Goal: Task Accomplishment & Management: Use online tool/utility

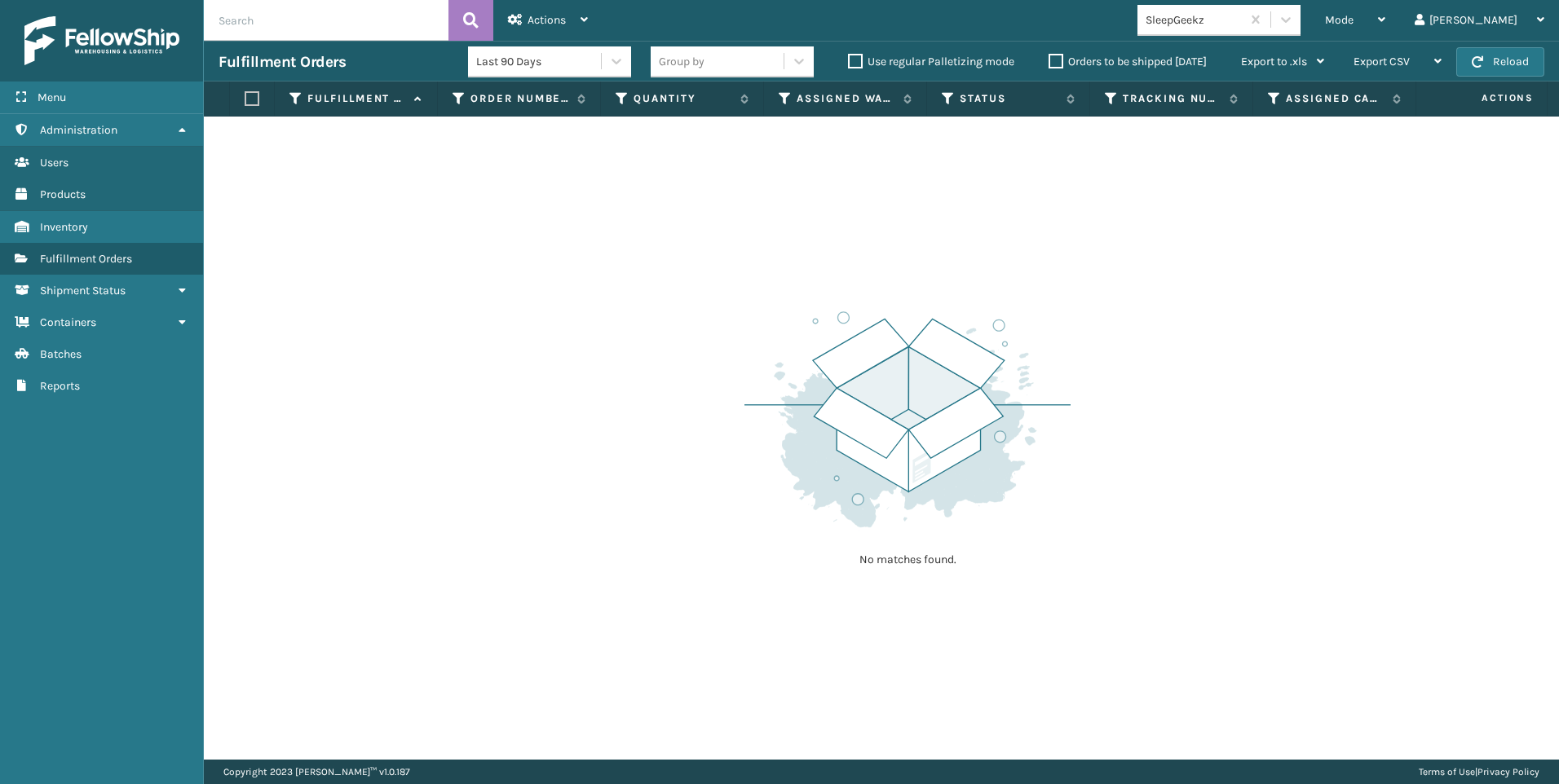
click at [1242, 19] on div "SleepGeekz" at bounding box center [1193, 19] width 97 height 17
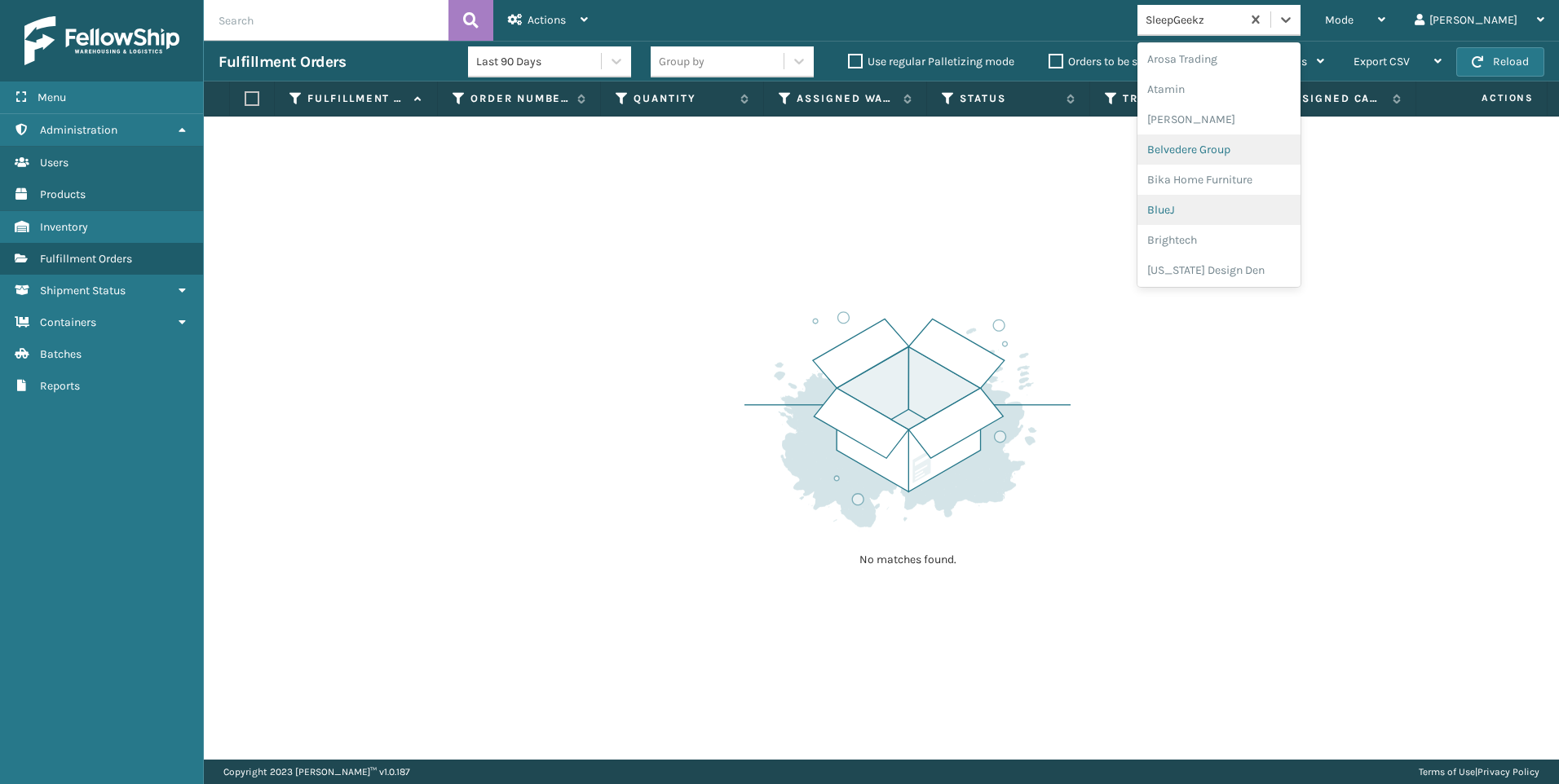
scroll to position [81, 0]
click at [1486, 65] on button "Reload" at bounding box center [1500, 62] width 88 height 30
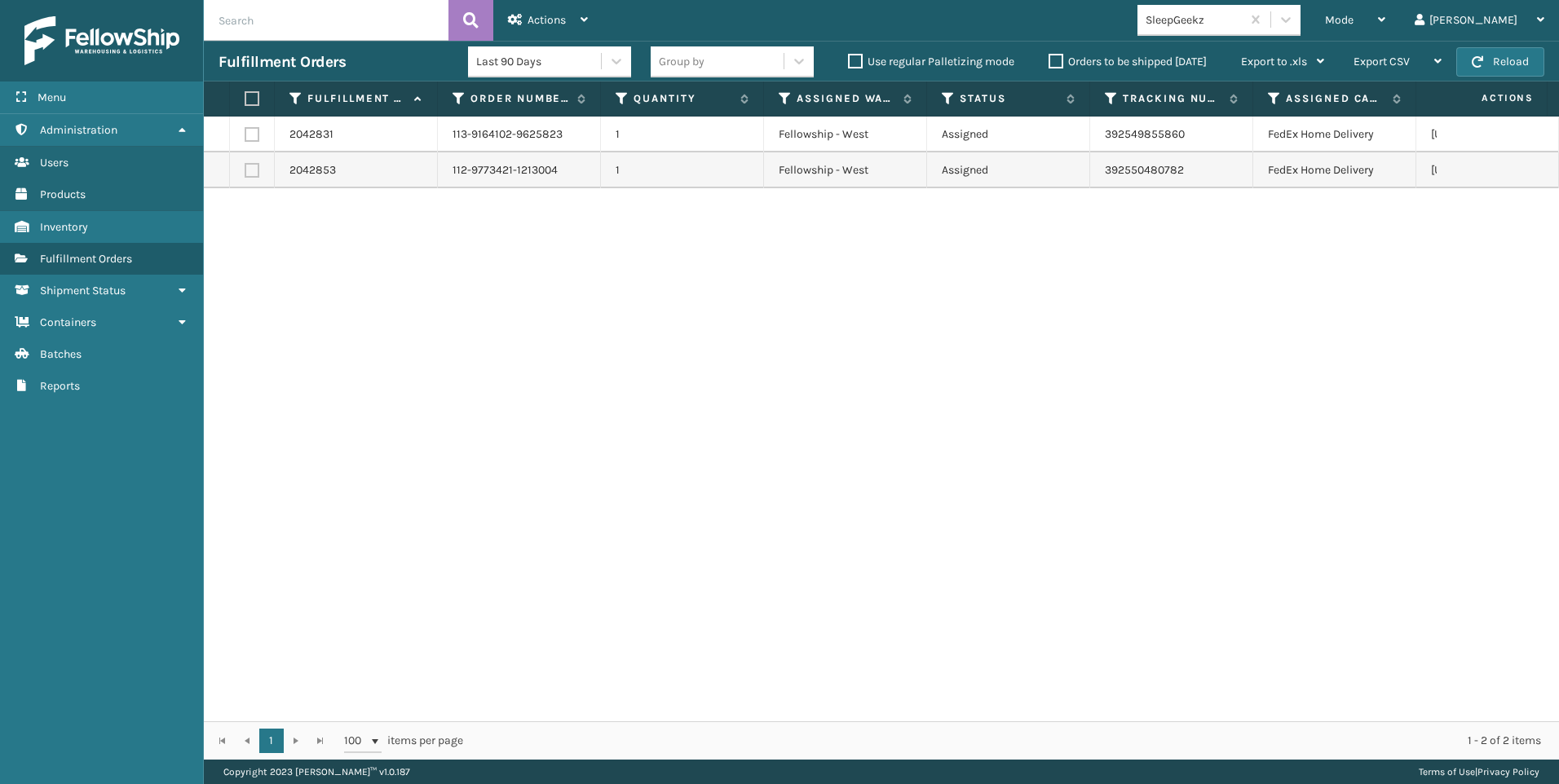
drag, startPoint x: 1069, startPoint y: 236, endPoint x: 1223, endPoint y: 173, distance: 166.4
click at [1069, 236] on div "2042831 113-9164102-9625823 1 Fellowship - West Assigned 392549855860 FedEx Hom…" at bounding box center [880, 418] width 1354 height 604
click at [1385, 21] on div "Mode" at bounding box center [1354, 20] width 60 height 41
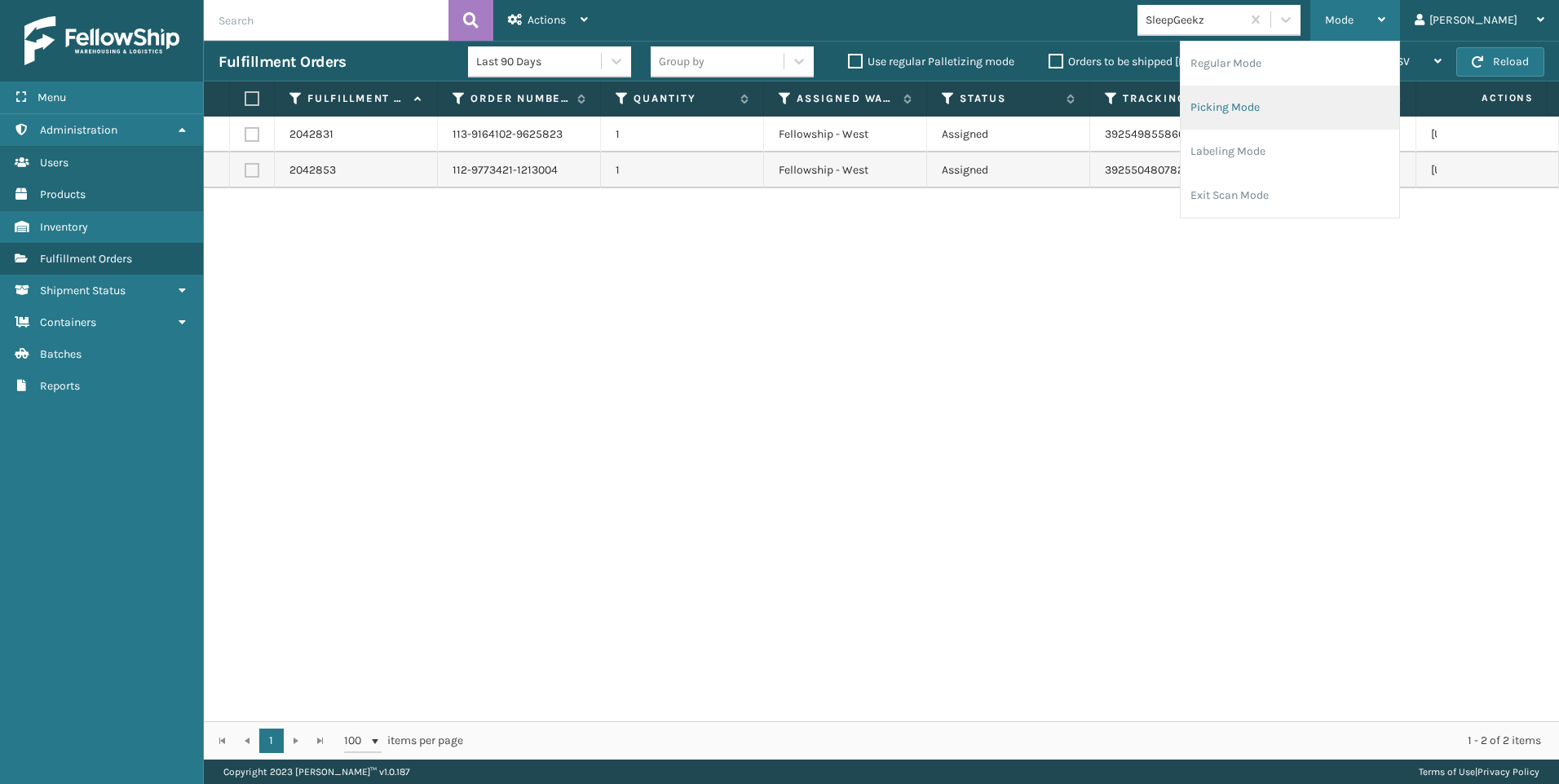
click at [1319, 111] on li "Picking Mode" at bounding box center [1290, 107] width 218 height 44
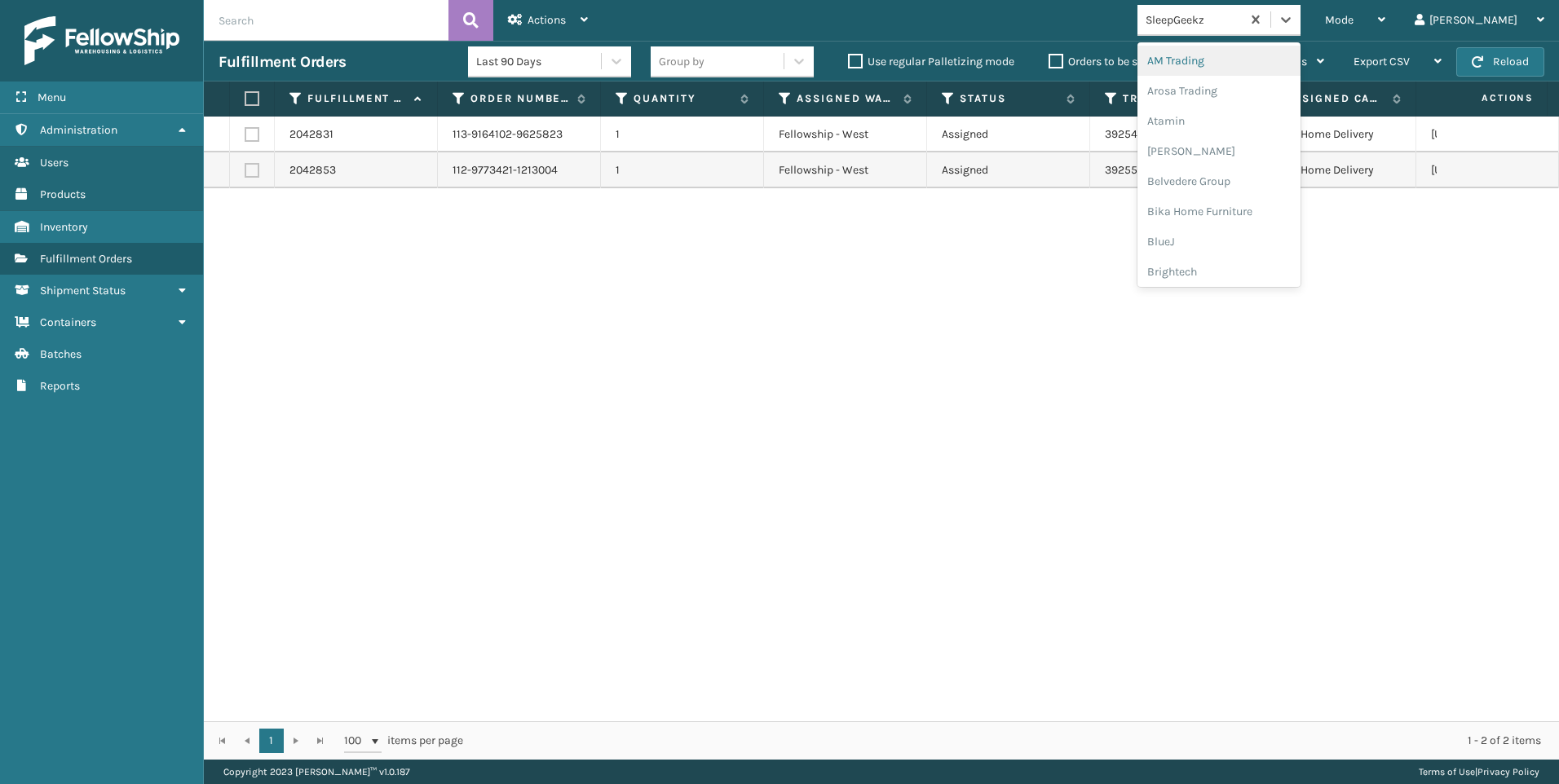
click at [1241, 31] on div "SleepGeekz" at bounding box center [1189, 19] width 104 height 27
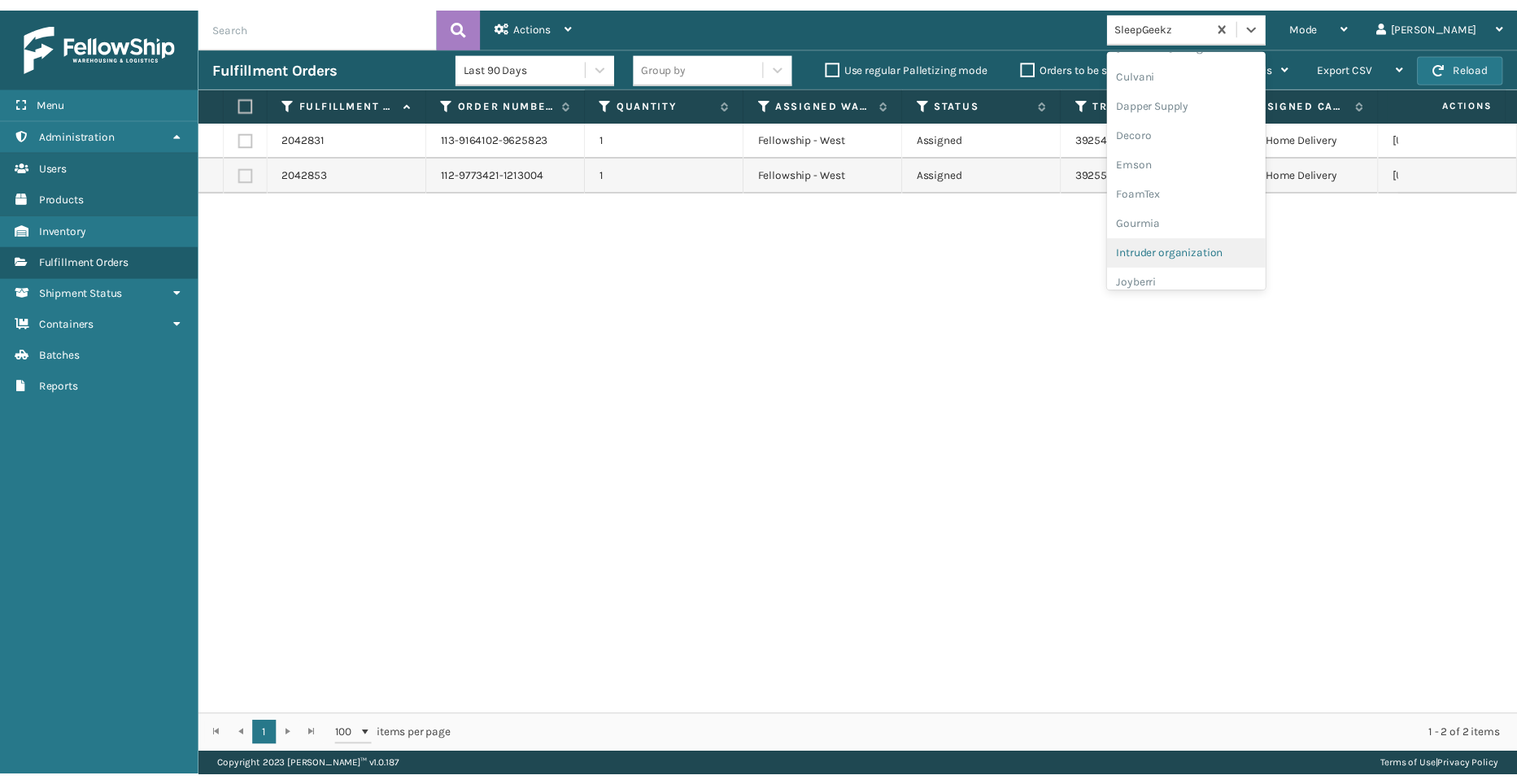
scroll to position [406, 0]
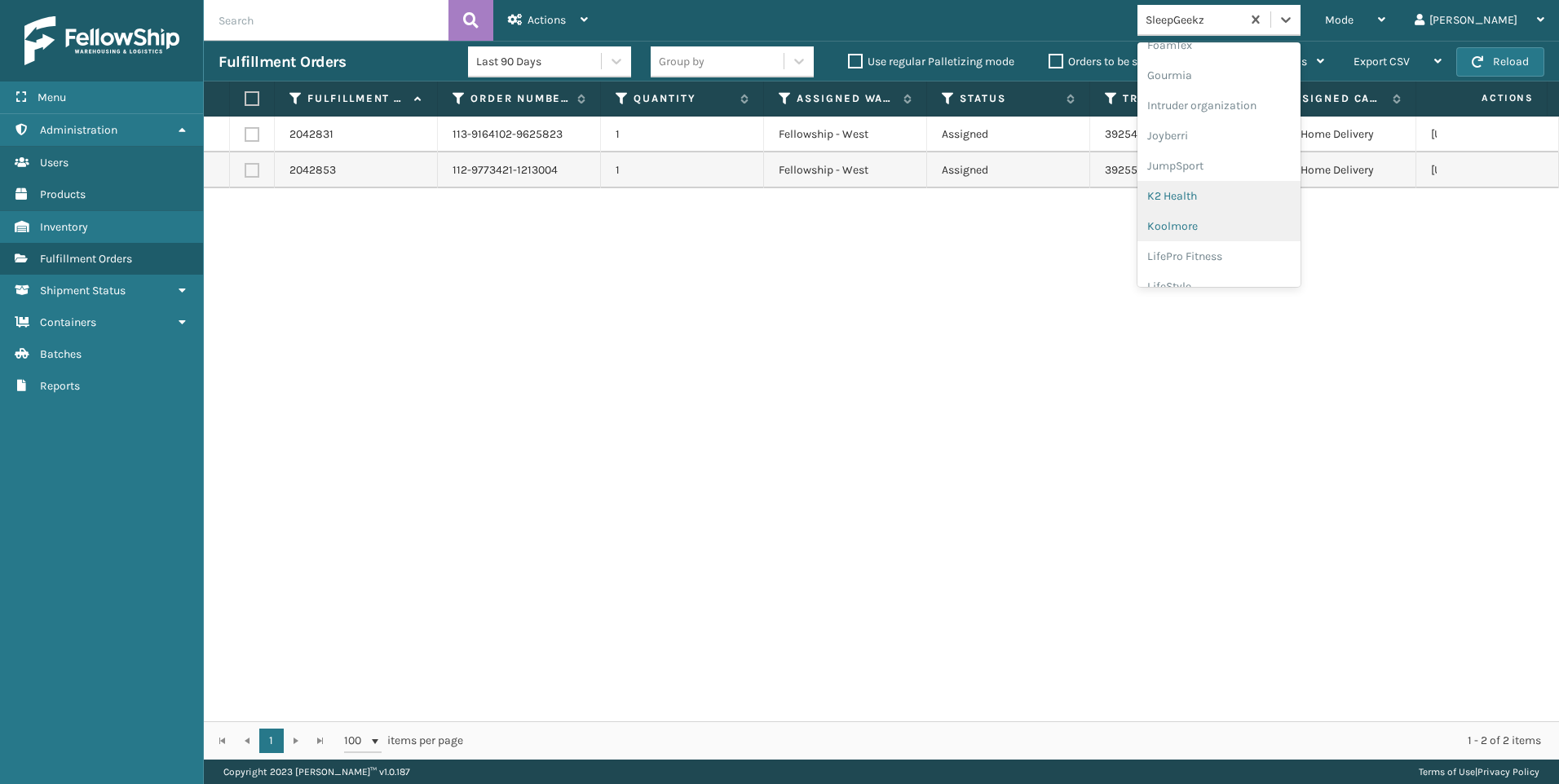
click at [1280, 219] on div "Koolmore" at bounding box center [1218, 226] width 163 height 31
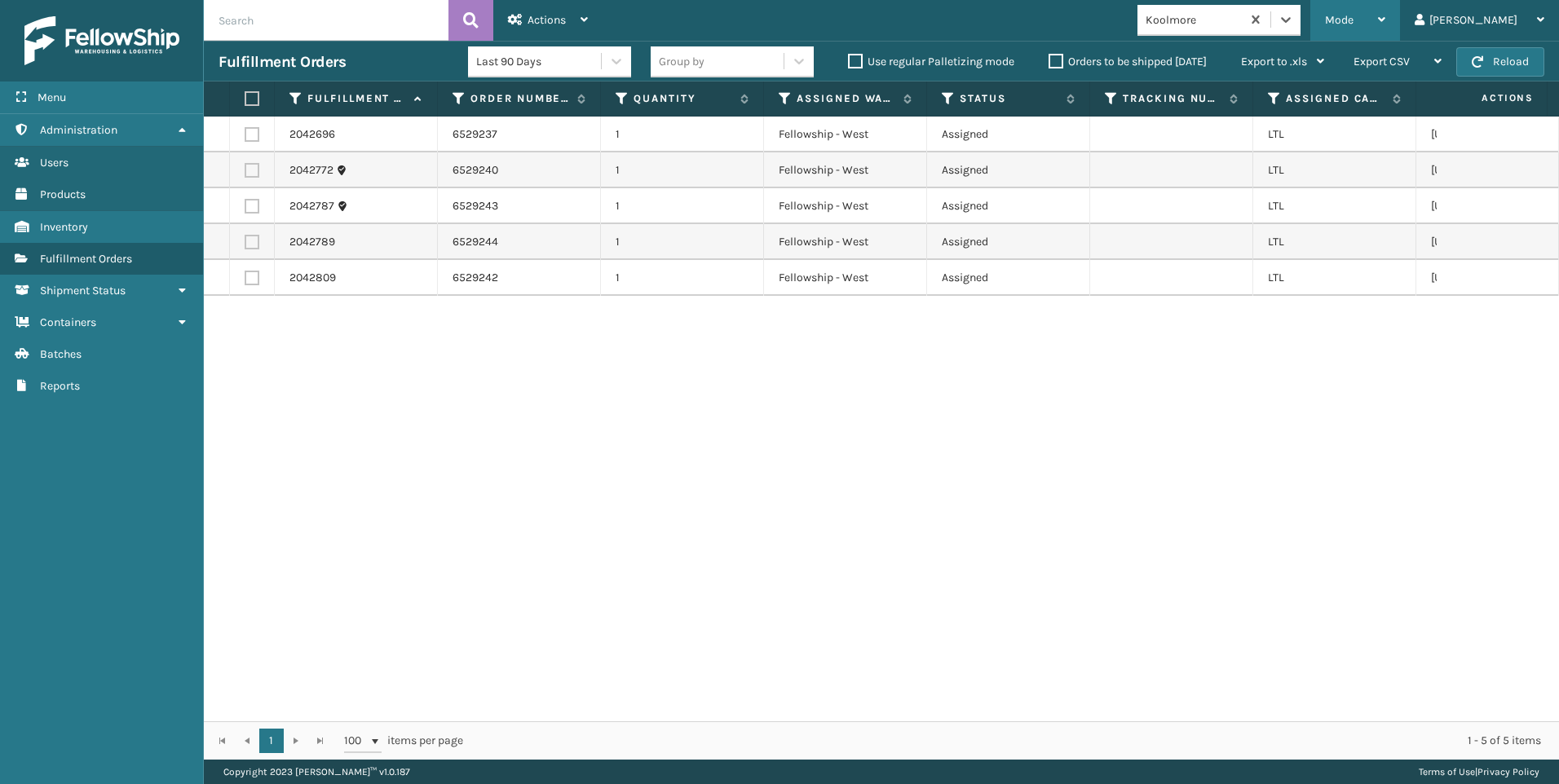
click at [1385, 11] on div "Mode" at bounding box center [1354, 20] width 60 height 41
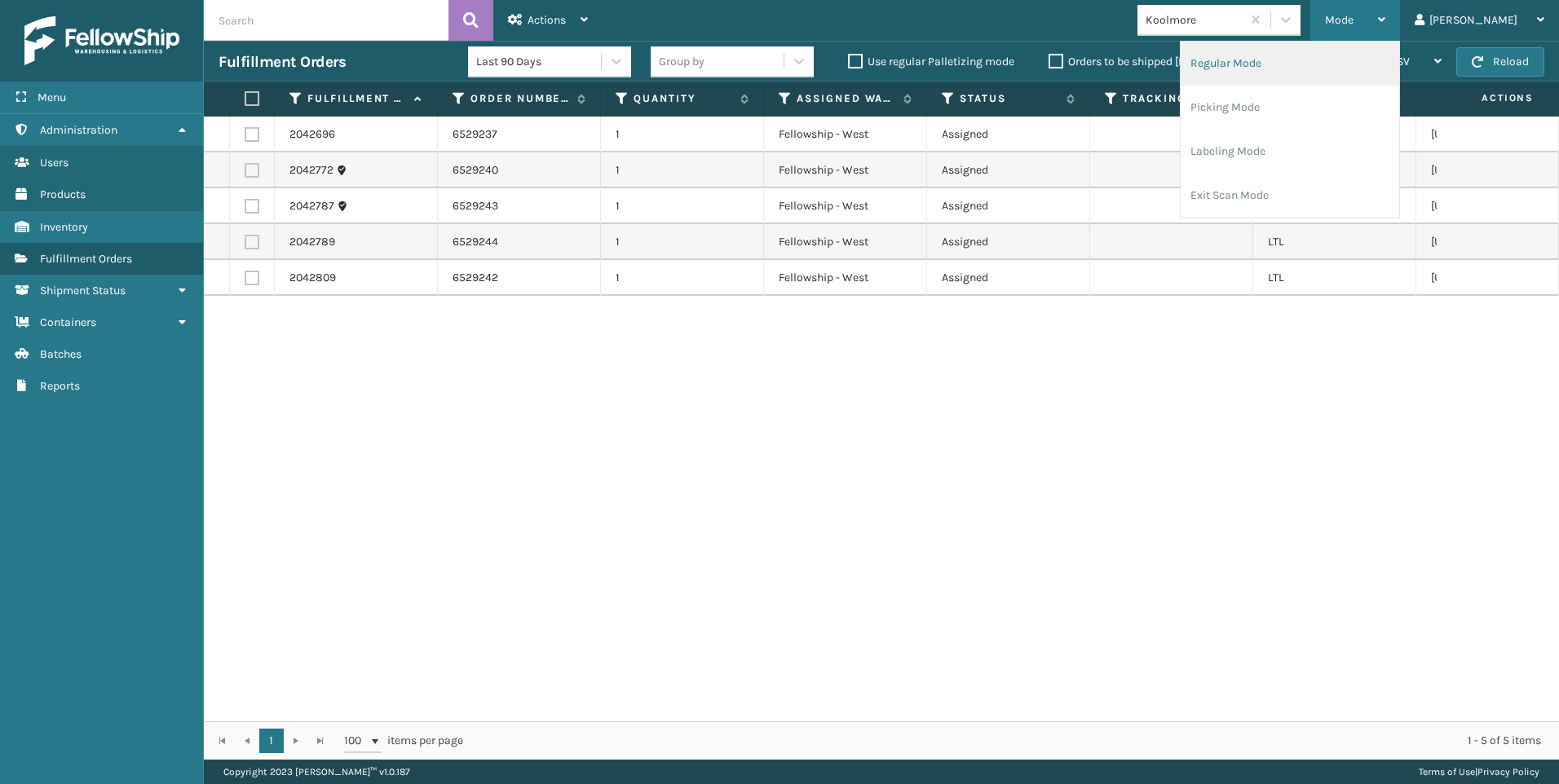
click at [1364, 63] on li "Regular Mode" at bounding box center [1290, 64] width 218 height 44
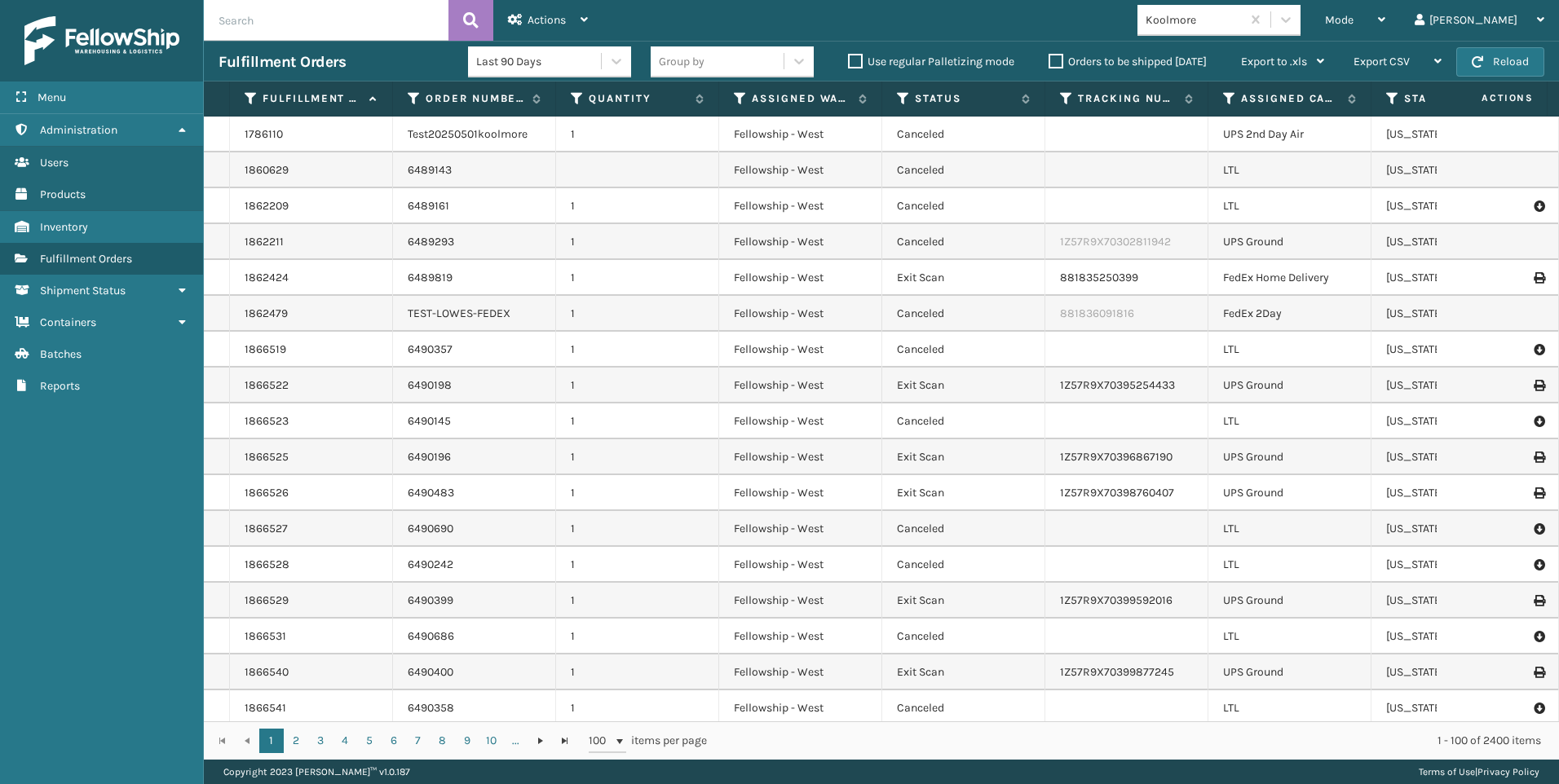
click at [310, 25] on input "text" at bounding box center [326, 20] width 244 height 41
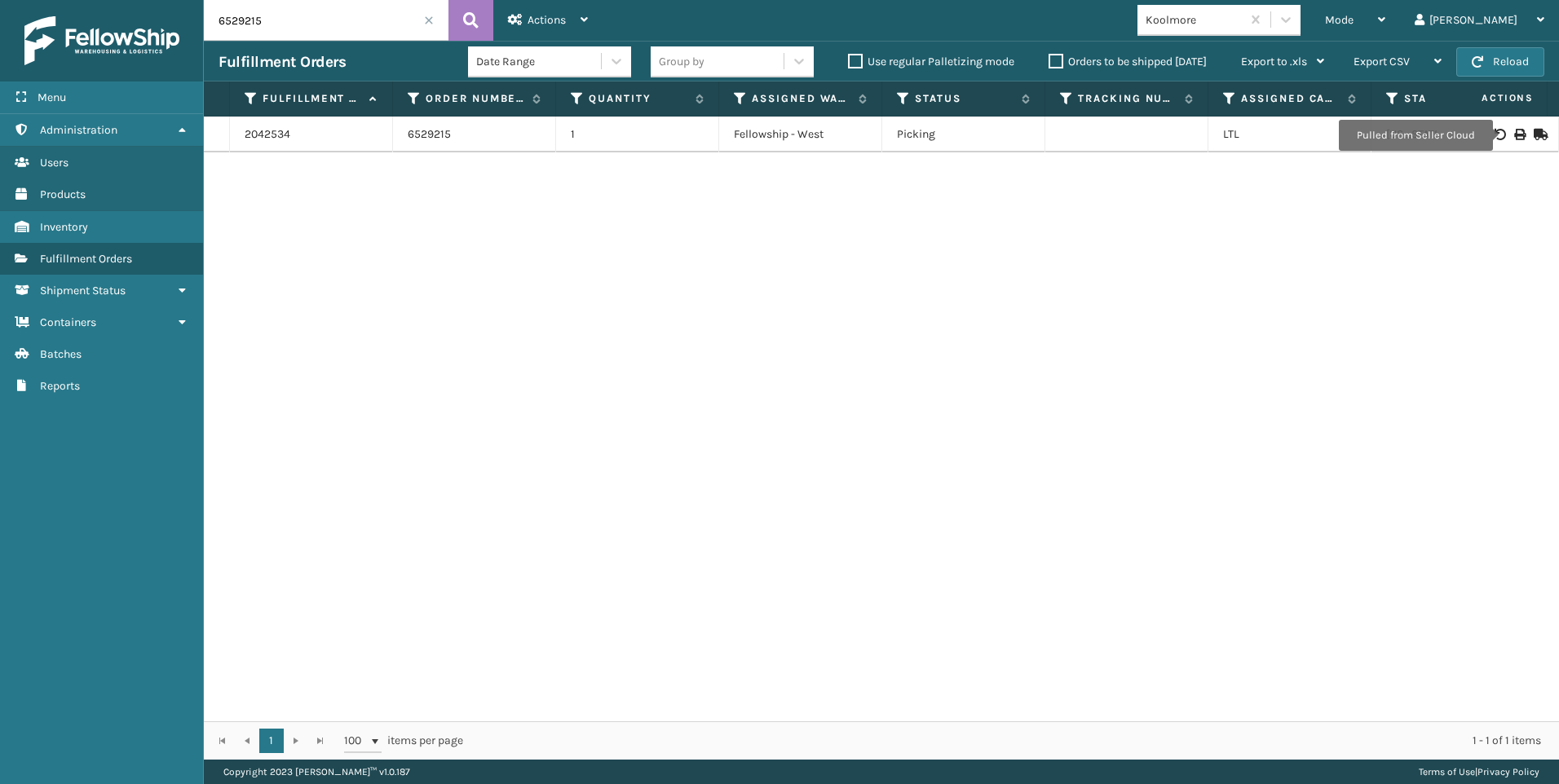
click at [1514, 135] on icon at bounding box center [1518, 134] width 10 height 11
drag, startPoint x: 85, startPoint y: 7, endPoint x: 71, endPoint y: 7, distance: 14.0
click at [71, 0] on div "Menu Administration Users Products Inventory Fulfillment Orders Shipment Status…" at bounding box center [780, 0] width 1559 height 0
type input "6529213"
click at [1514, 135] on icon at bounding box center [1518, 134] width 10 height 11
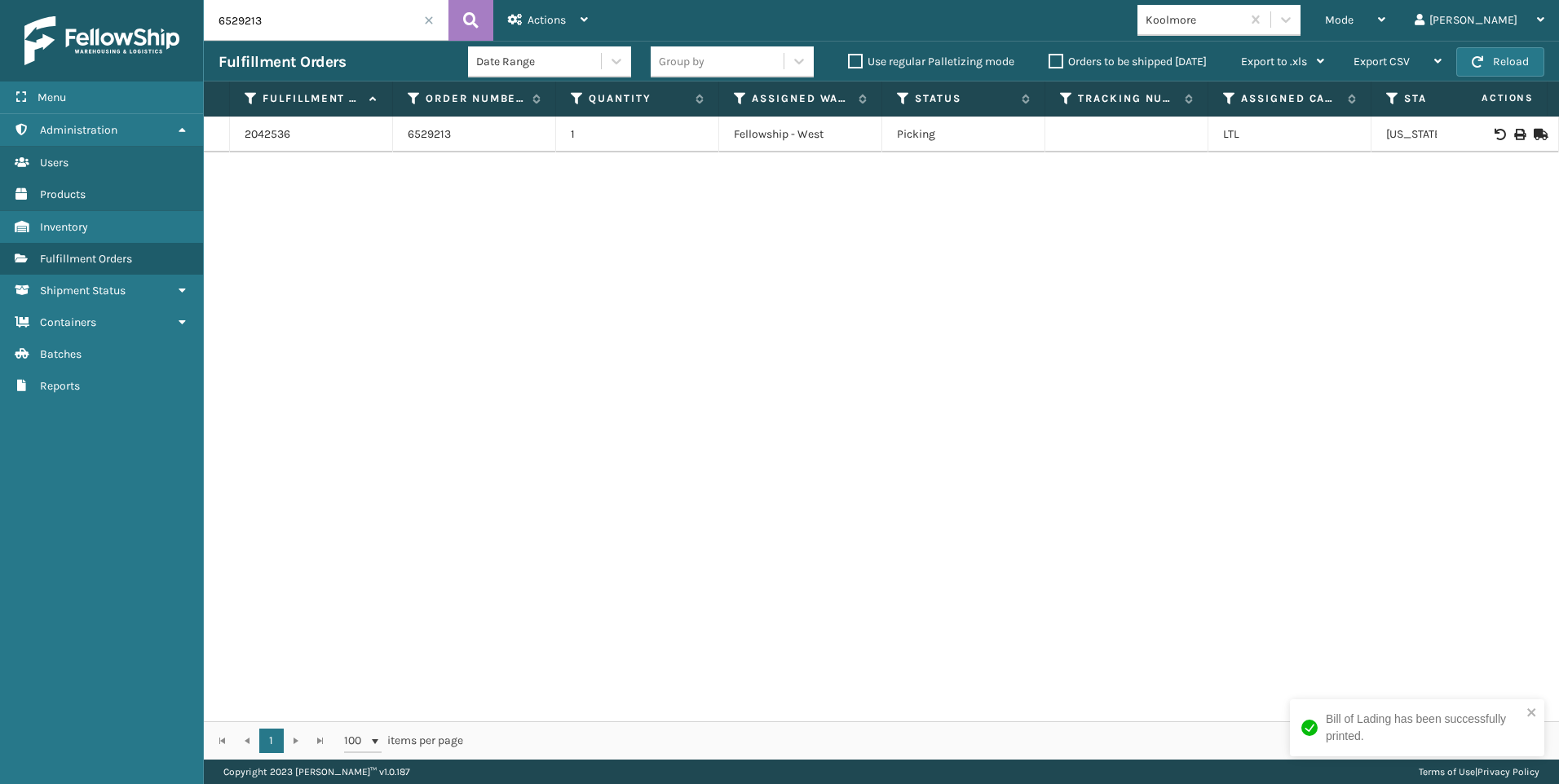
click at [434, 22] on input "6529213" at bounding box center [326, 20] width 244 height 41
click at [428, 17] on span at bounding box center [429, 20] width 10 height 10
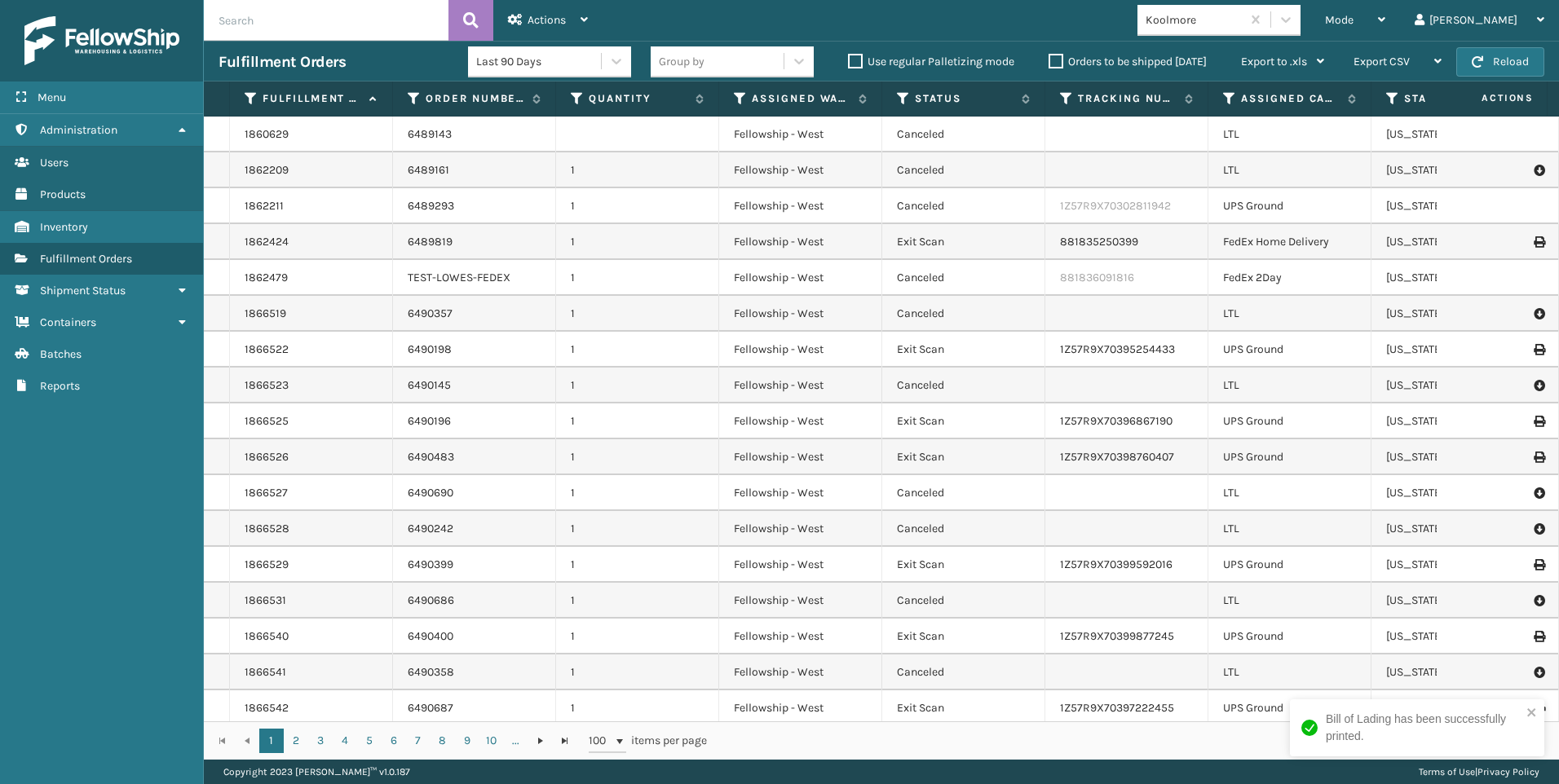
drag, startPoint x: 424, startPoint y: 3, endPoint x: 1050, endPoint y: 25, distance: 626.4
click at [1050, 25] on div "Mode Regular Mode Picking Mode Labeling Mode Exit Scan Mode Koolmore Liz Log Out" at bounding box center [1080, 20] width 956 height 41
click at [1385, 20] on div "Mode" at bounding box center [1354, 20] width 60 height 41
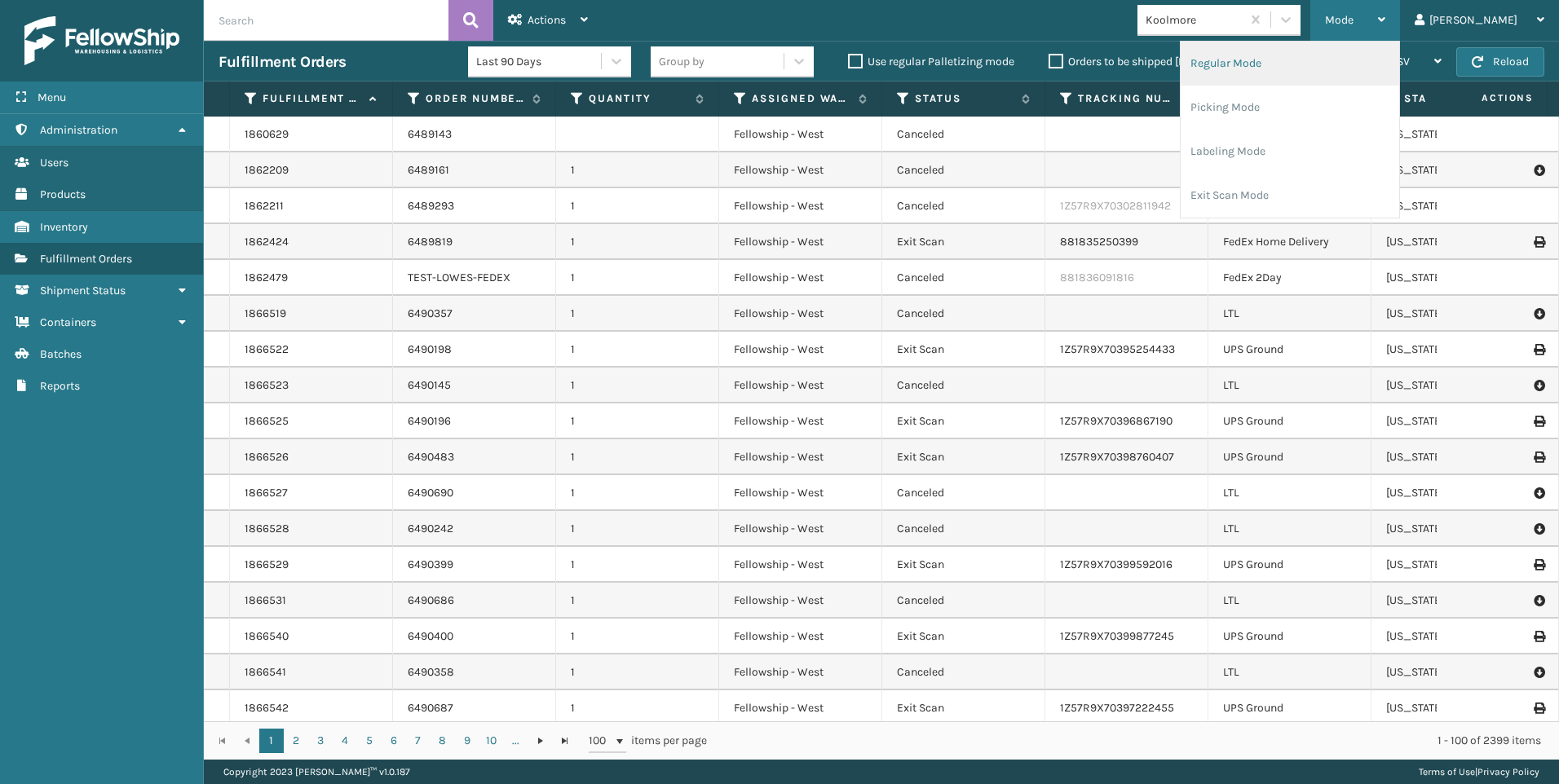
click at [1303, 64] on li "Regular Mode" at bounding box center [1290, 64] width 218 height 44
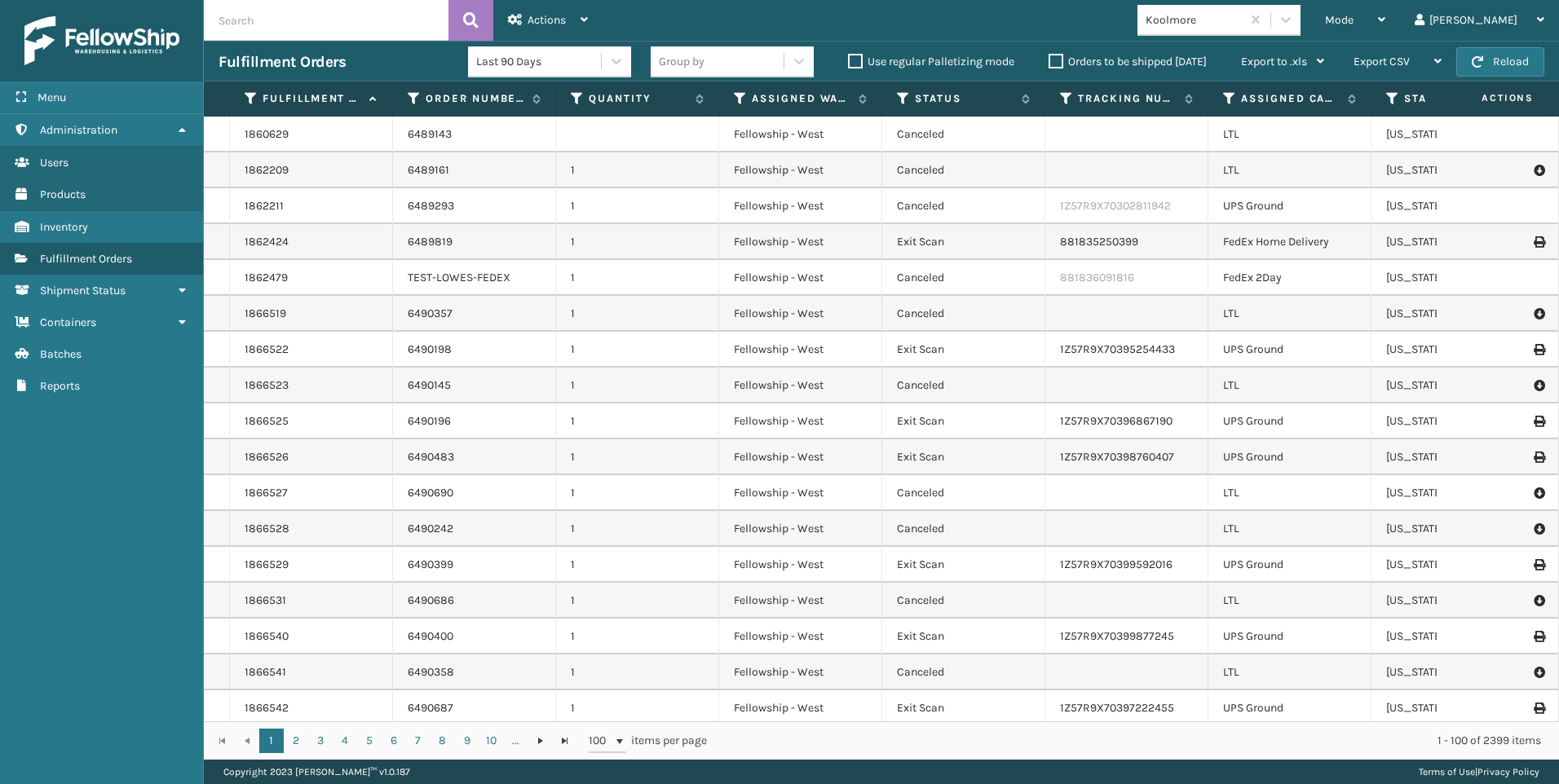
click at [298, 16] on input "text" at bounding box center [326, 20] width 244 height 41
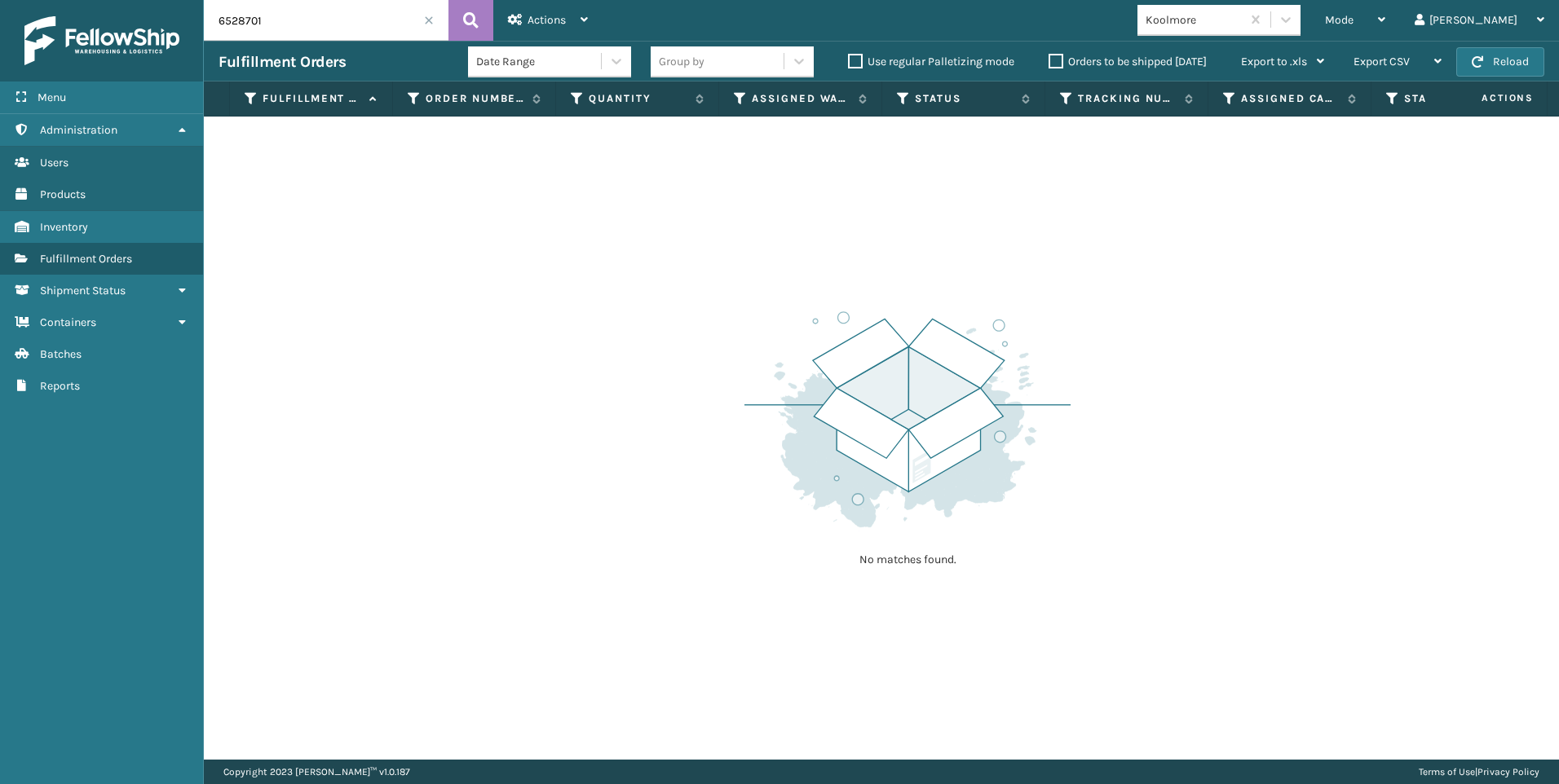
drag, startPoint x: 328, startPoint y: 31, endPoint x: 60, endPoint y: 30, distance: 268.0
click at [125, 0] on div "Menu Administration Users Products Inventory Fulfillment Orders Shipment Status…" at bounding box center [780, 0] width 1559 height 0
drag, startPoint x: 273, startPoint y: 28, endPoint x: 141, endPoint y: 19, distance: 132.3
click at [174, 0] on div "Menu Administration Users Products Inventory Fulfillment Orders Shipment Status…" at bounding box center [780, 0] width 1559 height 0
drag, startPoint x: 290, startPoint y: 20, endPoint x: 58, endPoint y: 21, distance: 232.0
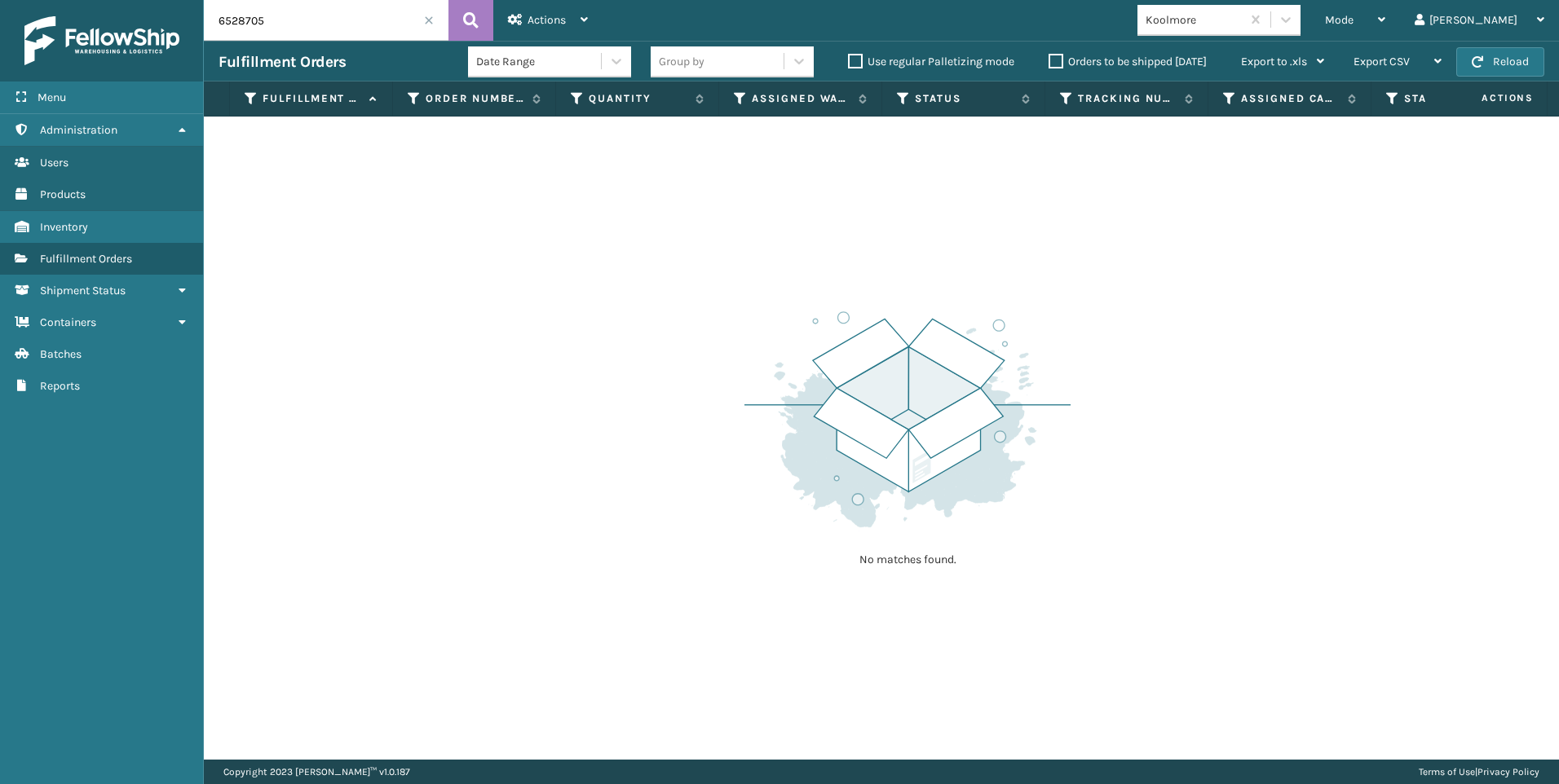
click at [118, 0] on div "Menu Administration Users Products Inventory Fulfillment Orders Shipment Status…" at bounding box center [780, 0] width 1559 height 0
drag, startPoint x: 289, startPoint y: 21, endPoint x: 117, endPoint y: 45, distance: 173.7
click at [170, 0] on div "Menu Administration Users Products Inventory Fulfillment Orders Shipment Status…" at bounding box center [780, 0] width 1559 height 0
click at [314, 45] on div "Fulfillment Orders Date Range Group by Use regular Palletizing mode Orders to b…" at bounding box center [880, 61] width 1354 height 41
drag, startPoint x: 213, startPoint y: 17, endPoint x: 146, endPoint y: 8, distance: 67.6
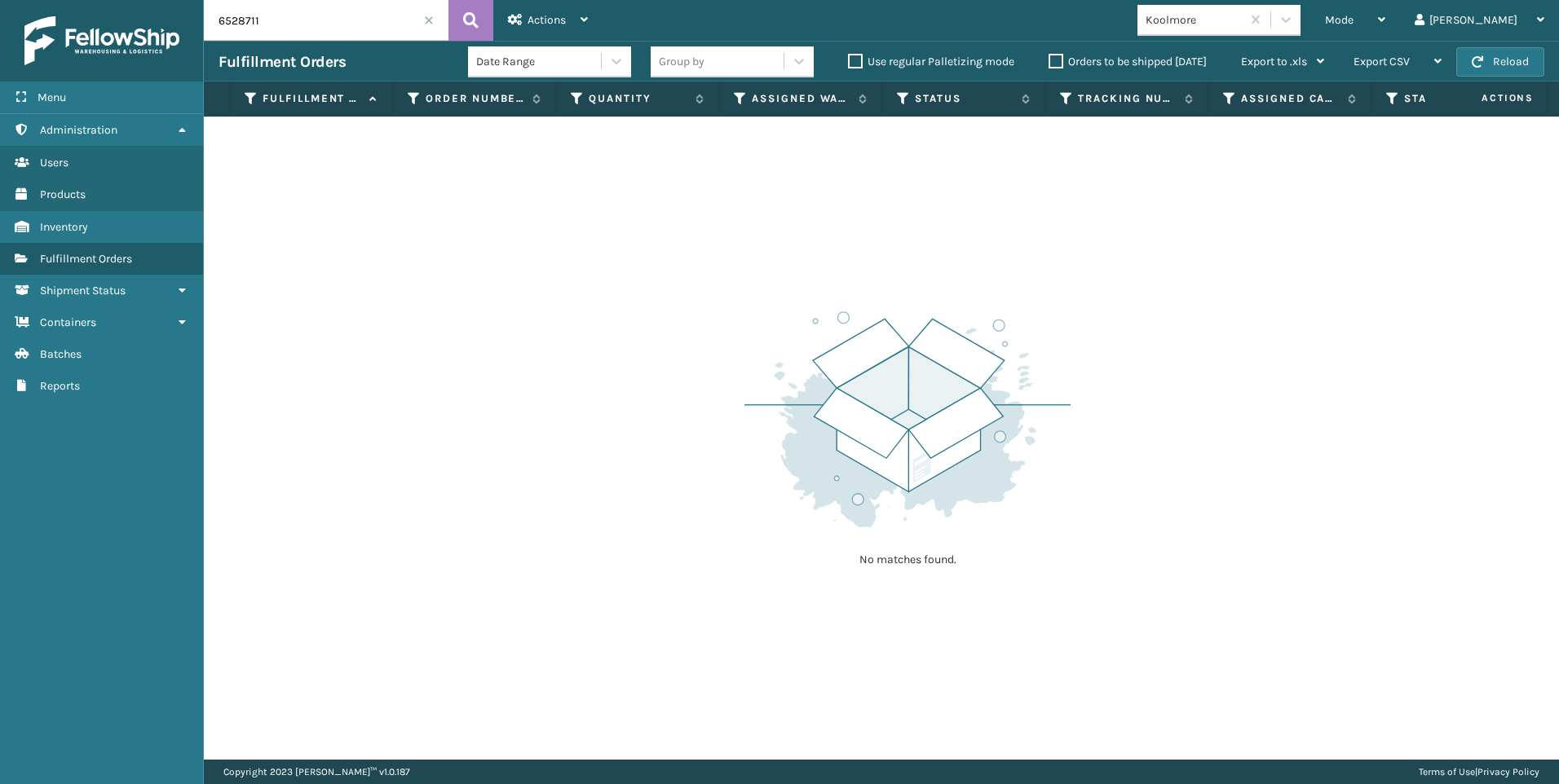
click at [110, 0] on div "Menu Administration Users Products Inventory Fulfillment Orders Shipment Status…" at bounding box center [780, 0] width 1559 height 0
drag, startPoint x: 331, startPoint y: 21, endPoint x: 73, endPoint y: 23, distance: 258.0
click at [123, 0] on div "Menu Administration Users Products Inventory Fulfillment Orders Shipment Status…" at bounding box center [780, 0] width 1559 height 0
drag, startPoint x: 320, startPoint y: 17, endPoint x: 4, endPoint y: 58, distance: 318.6
click at [73, 0] on div "Menu Administration Users Products Inventory Fulfillment Orders Shipment Status…" at bounding box center [780, 0] width 1559 height 0
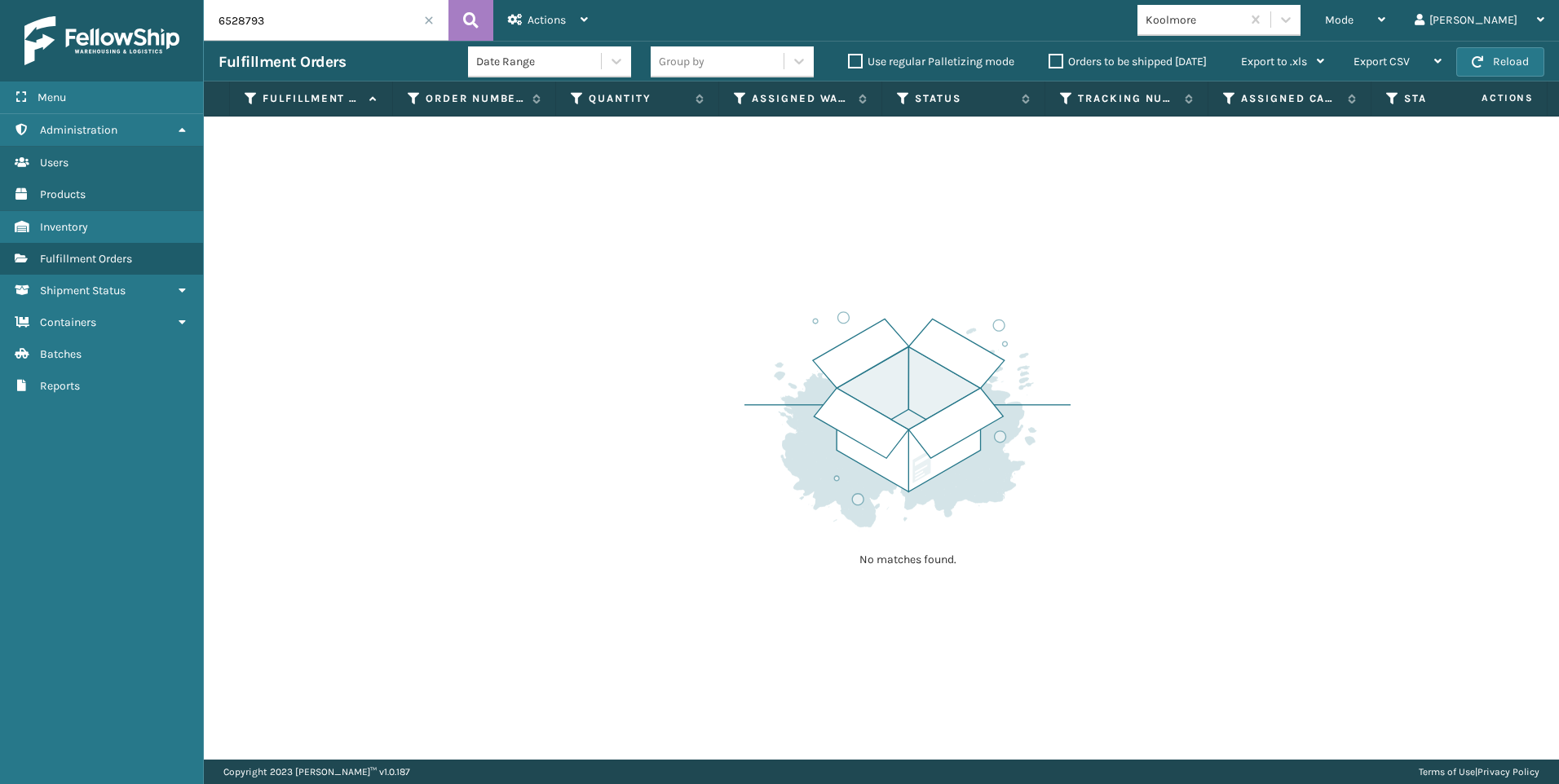
drag, startPoint x: 281, startPoint y: 27, endPoint x: 100, endPoint y: 32, distance: 181.1
click at [120, 0] on div "Menu Administration Users Products Inventory Fulfillment Orders Shipment Status…" at bounding box center [780, 0] width 1559 height 0
drag, startPoint x: 180, startPoint y: 9, endPoint x: 113, endPoint y: 15, distance: 67.3
click at [133, 0] on div "Menu Administration Users Products Inventory Fulfillment Orders Shipment Status…" at bounding box center [780, 0] width 1559 height 0
type input "6"
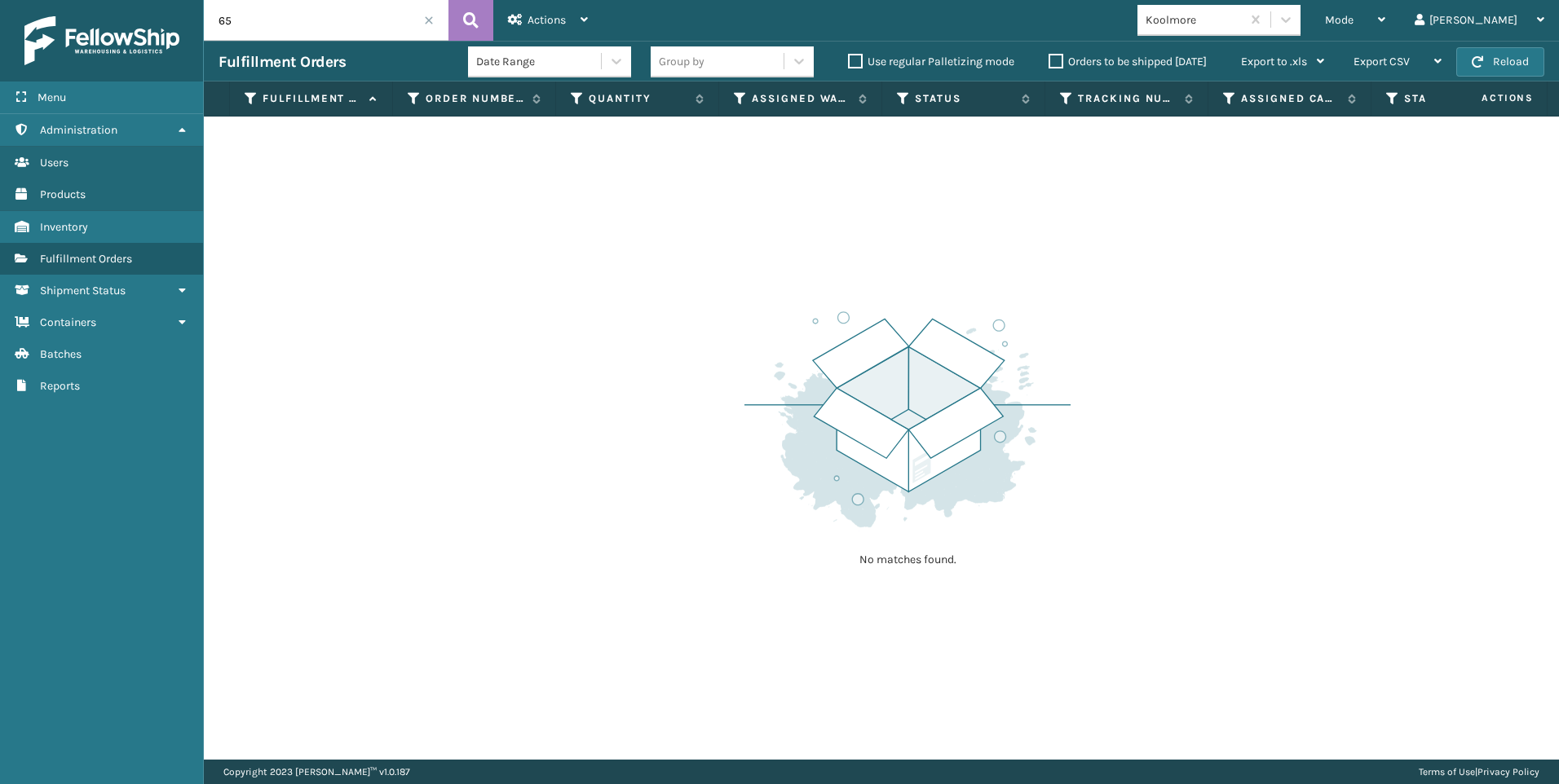
type input "6"
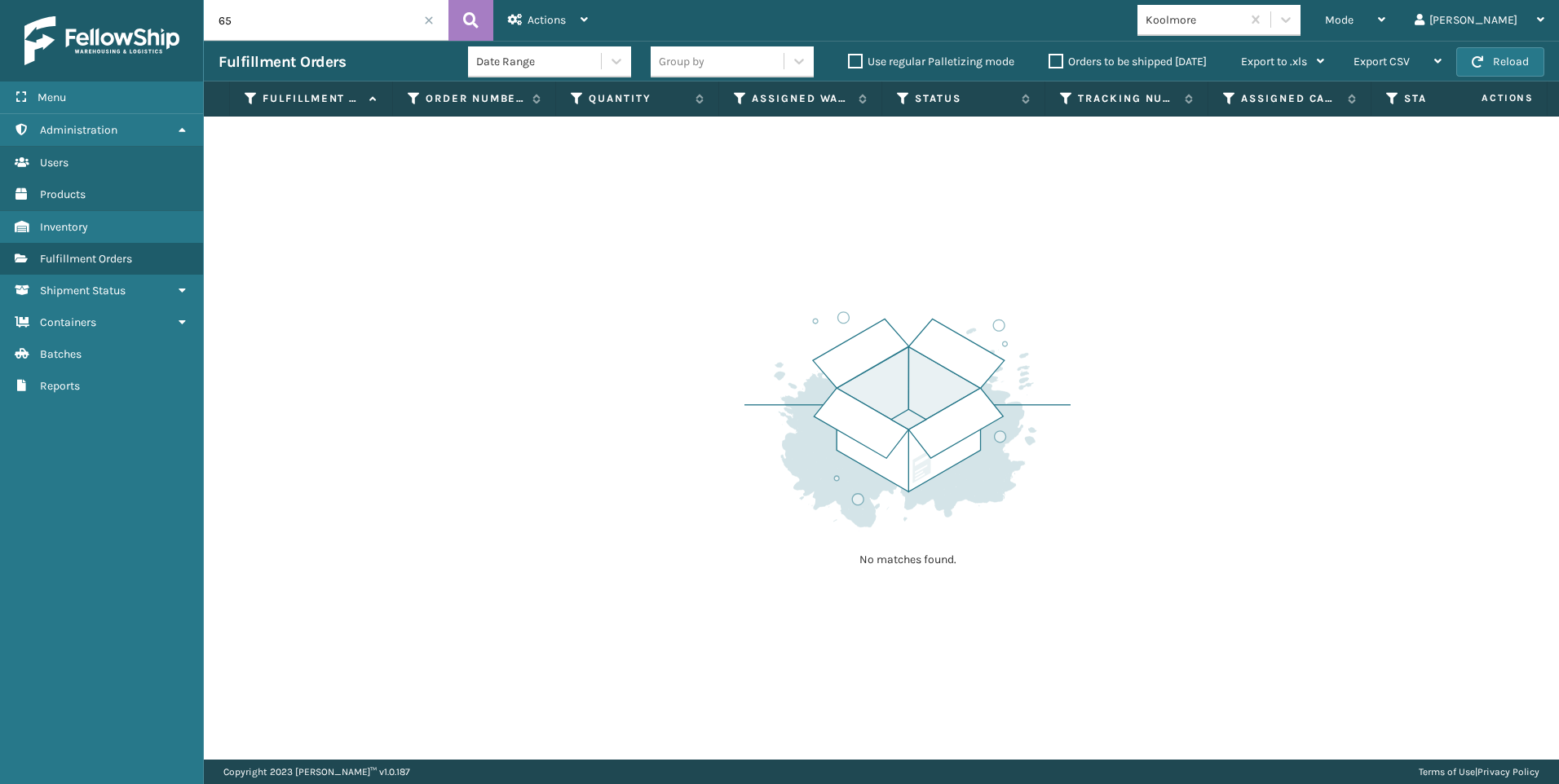
type input "6"
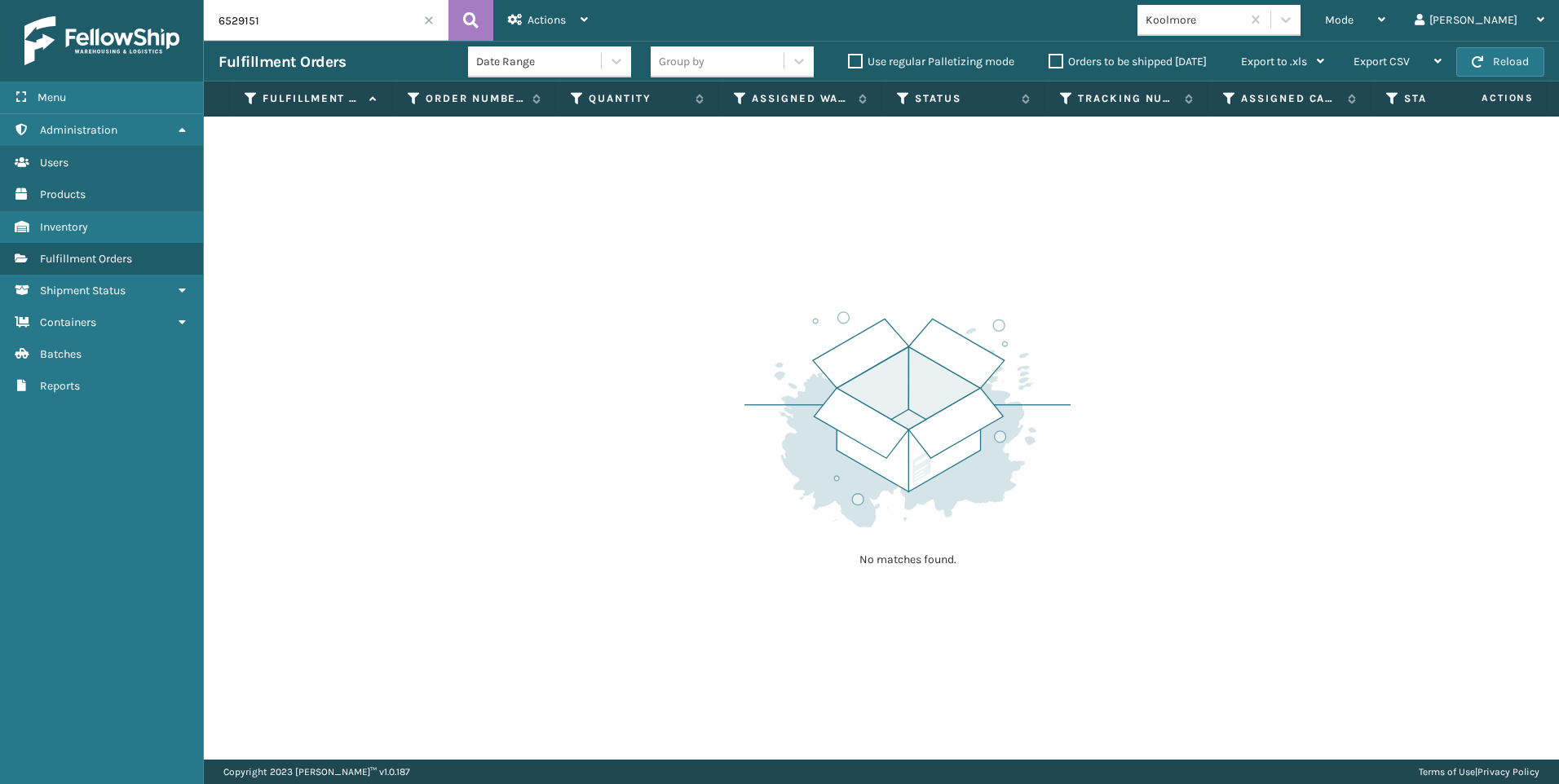
type input "6529151"
click at [434, 16] on input "6529151" at bounding box center [326, 20] width 244 height 41
click at [427, 17] on span at bounding box center [429, 20] width 10 height 10
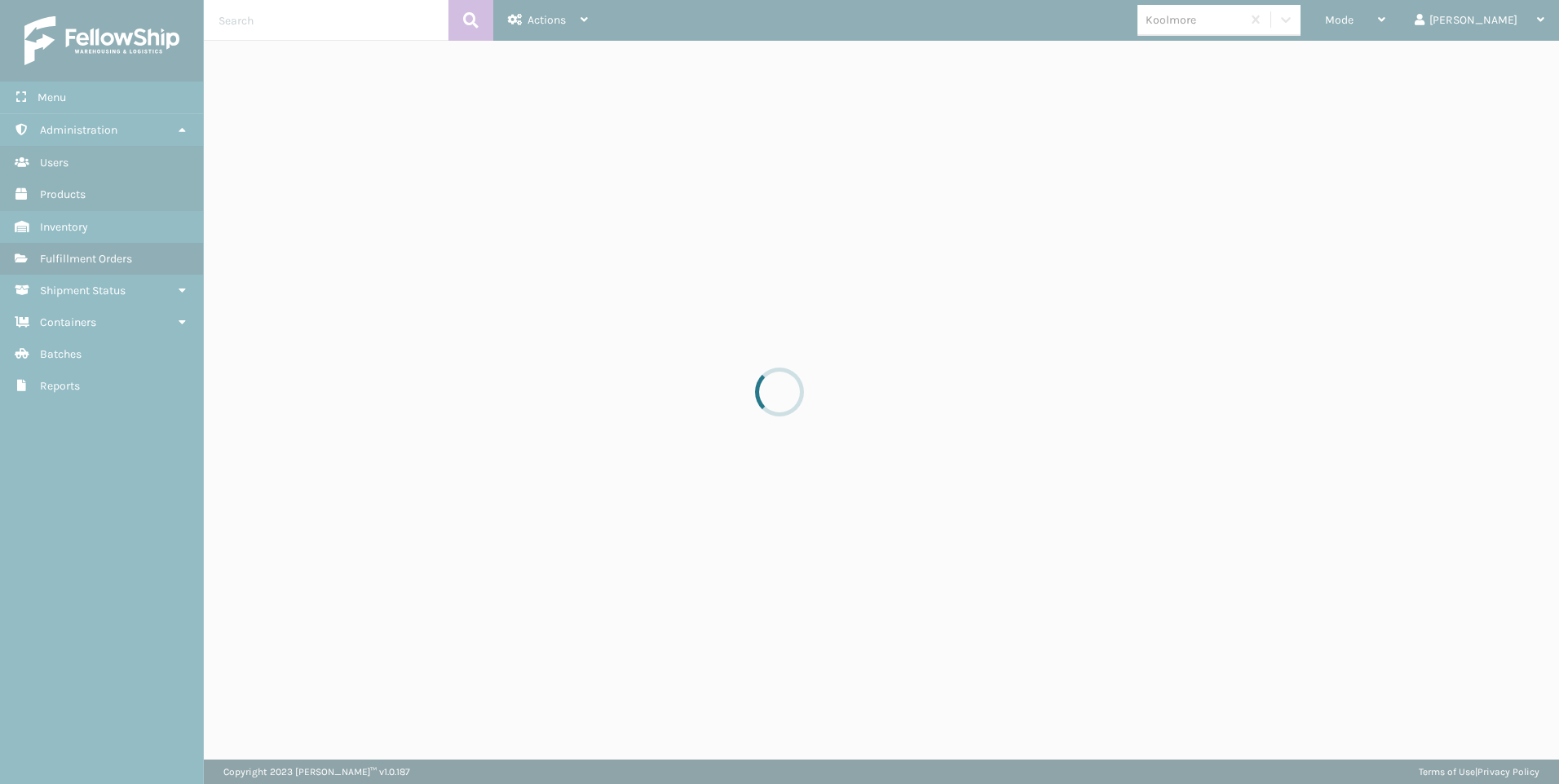
click at [256, 19] on input "text" at bounding box center [326, 20] width 244 height 41
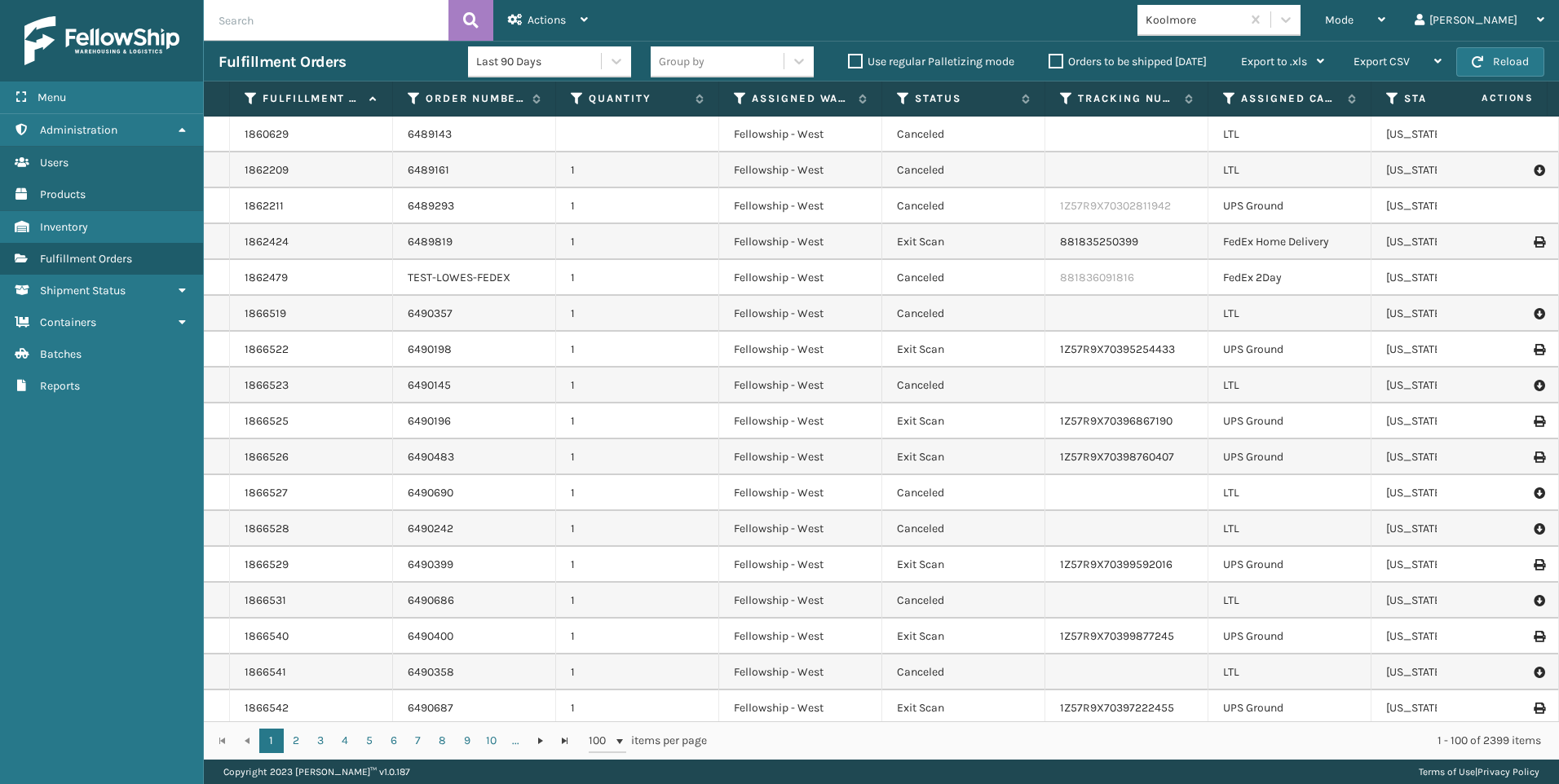
click at [250, 19] on input "text" at bounding box center [326, 20] width 244 height 41
drag, startPoint x: 250, startPoint y: 19, endPoint x: 243, endPoint y: 1, distance: 19.3
click at [249, 18] on input "text" at bounding box center [326, 20] width 244 height 41
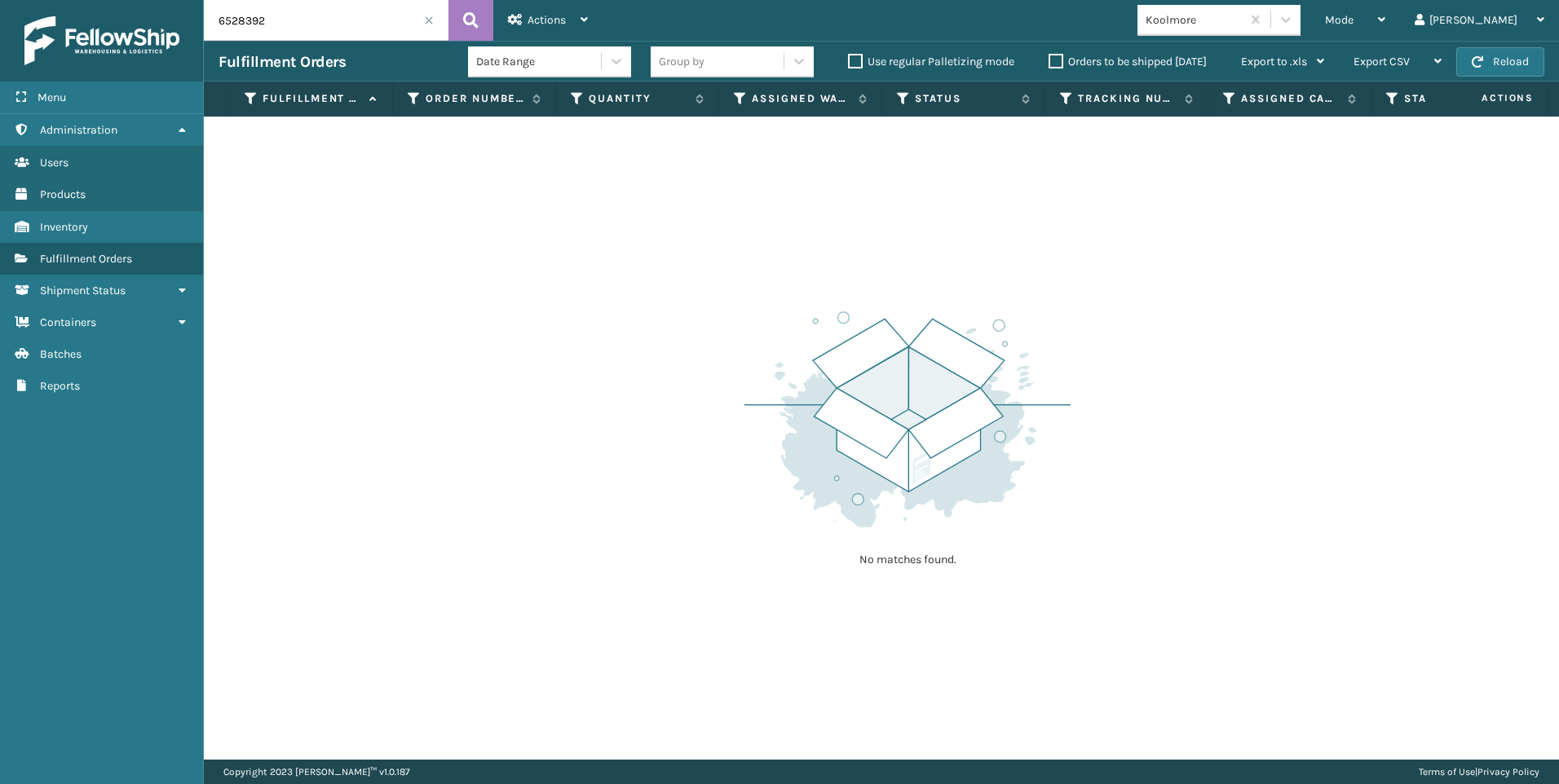
drag, startPoint x: 278, startPoint y: 25, endPoint x: 172, endPoint y: 13, distance: 106.7
click at [172, 0] on div "Menu Administration Users Products Inventory Fulfillment Orders Shipment Status…" at bounding box center [780, 0] width 1559 height 0
type input "6"
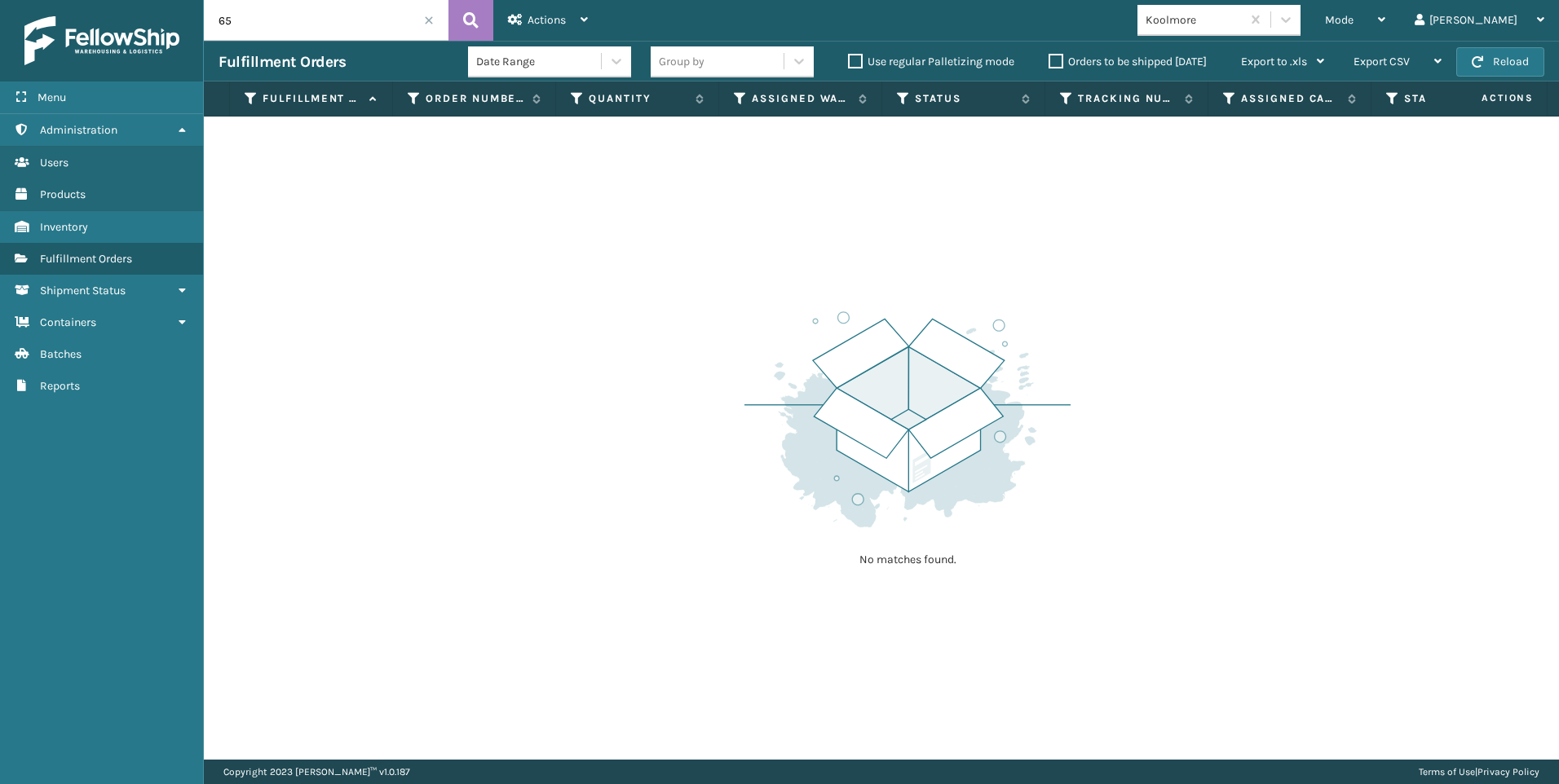
type input "6"
click at [286, 36] on input "text" at bounding box center [326, 20] width 244 height 41
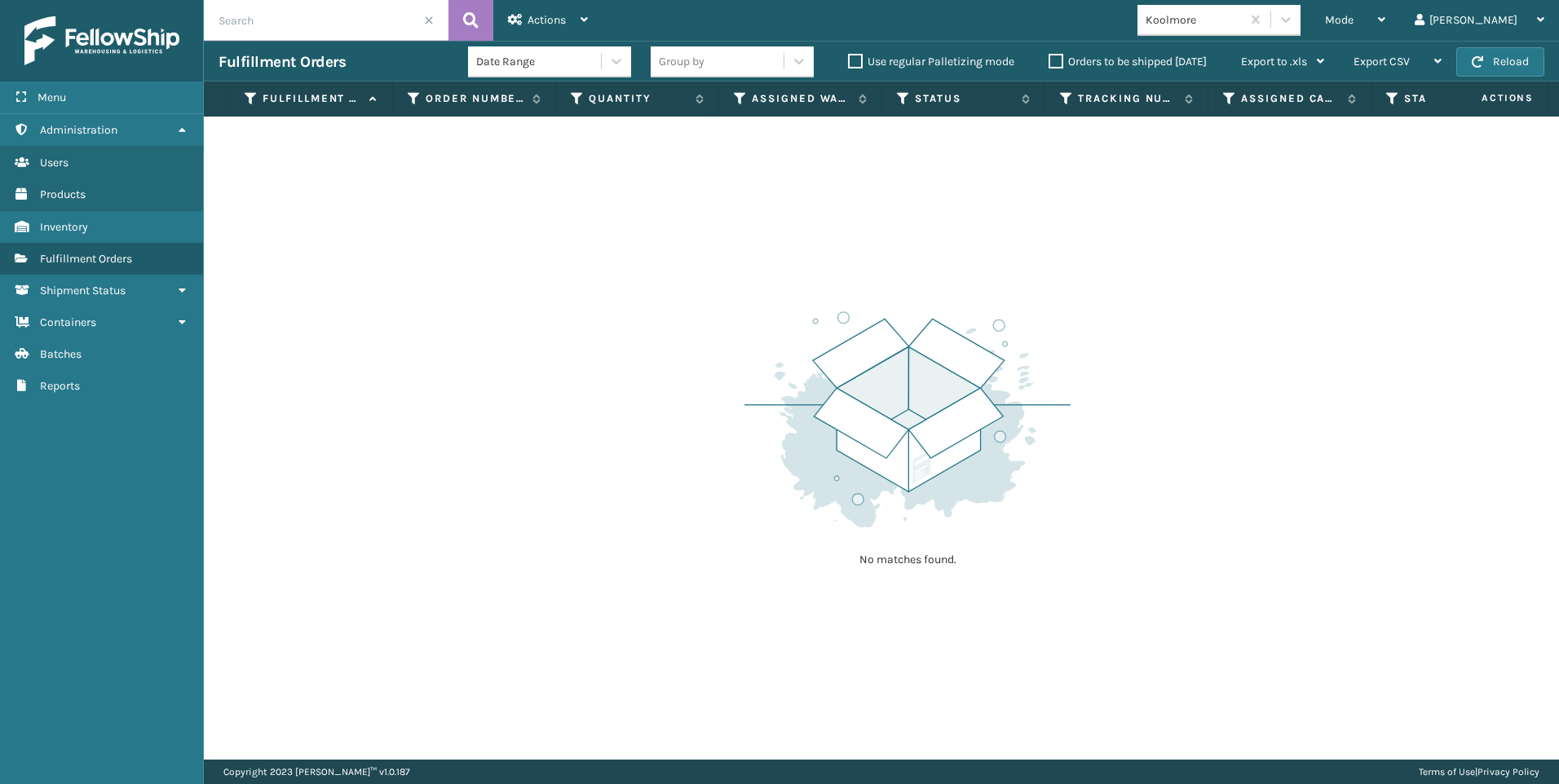
click at [286, 36] on input "text" at bounding box center [326, 20] width 244 height 41
type input "6"
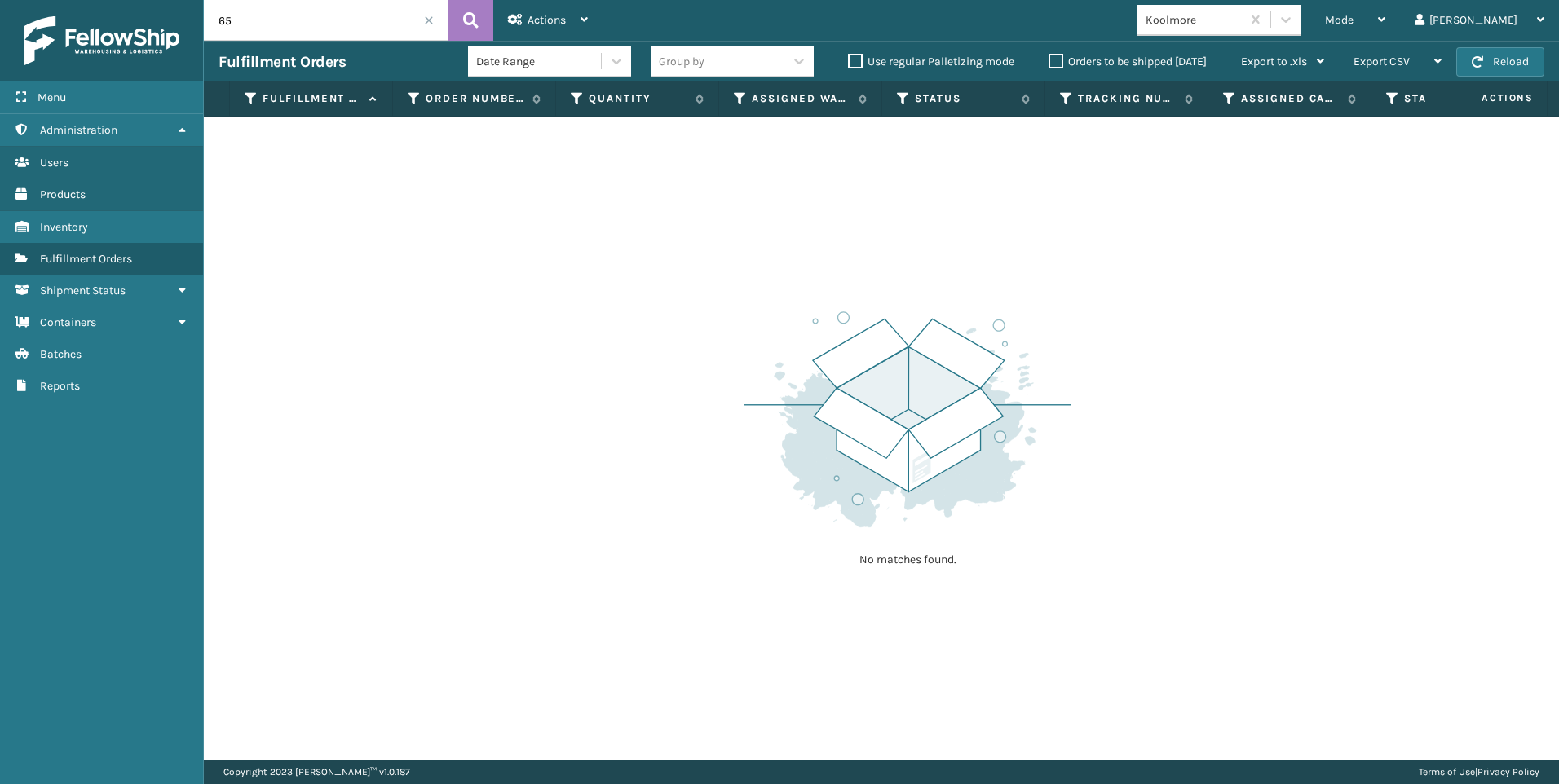
type input "6"
type input "6527687"
click at [434, 23] on input "6527687" at bounding box center [326, 20] width 244 height 41
click at [430, 18] on span at bounding box center [429, 20] width 10 height 10
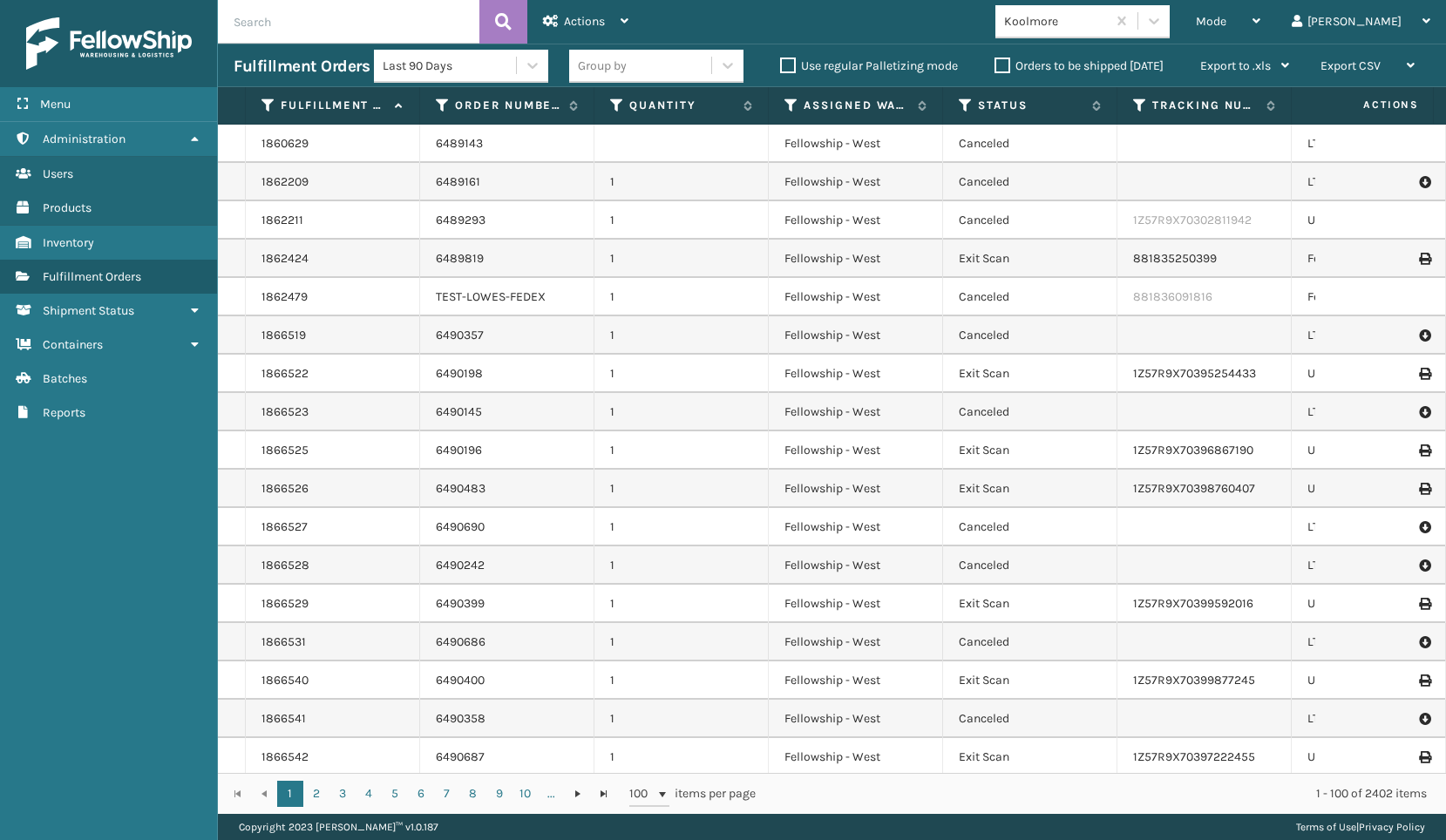
drag, startPoint x: 664, startPoint y: 5, endPoint x: 985, endPoint y: 42, distance: 323.1
click at [1008, 31] on div "Mode Regular Mode Picking Mode Labeling Mode Exit Scan Mode Koolmore Liz Log Out" at bounding box center [1045, 22] width 802 height 44
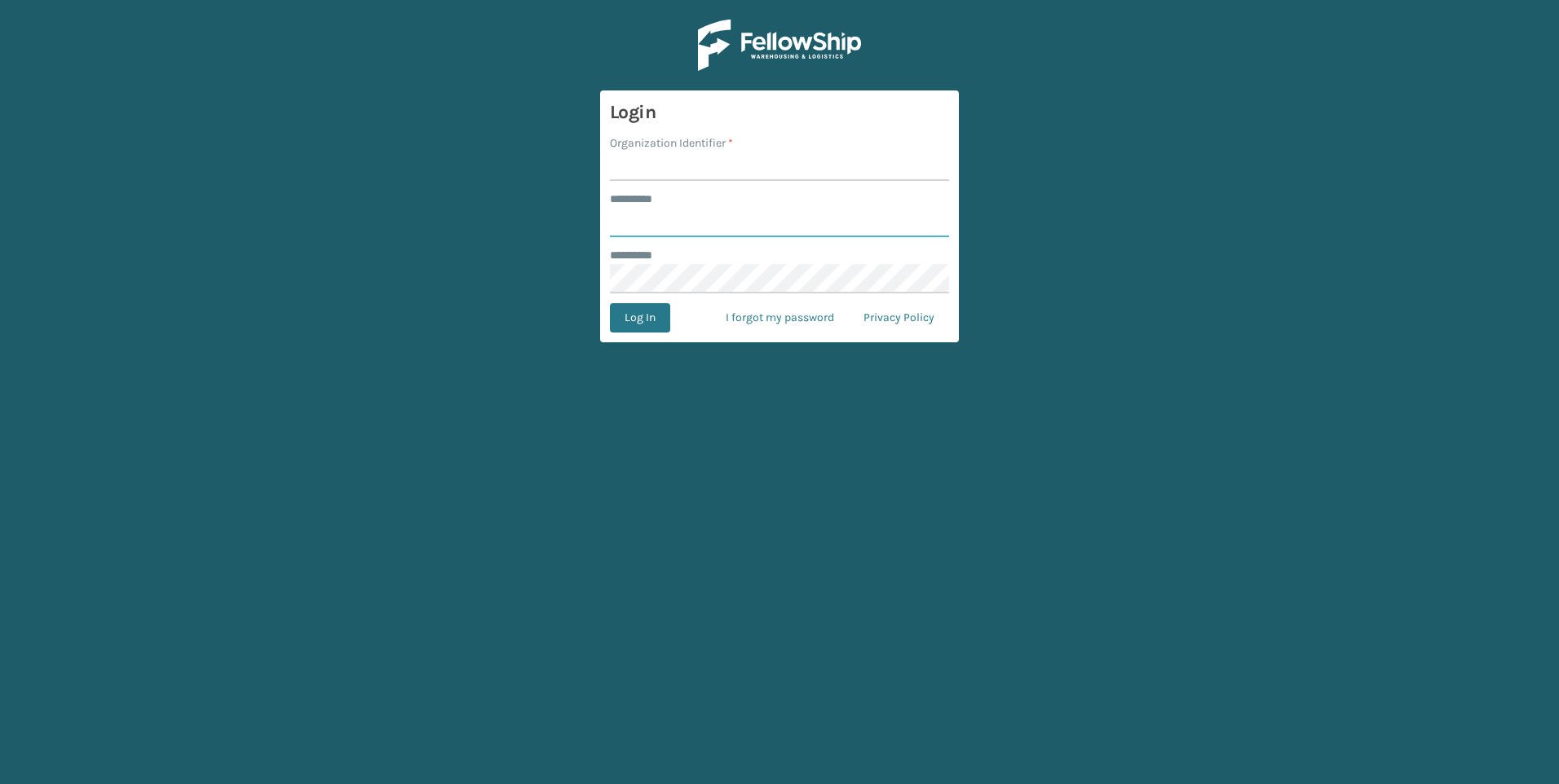
type input "***"
click at [746, 162] on input "Organization Identifier *" at bounding box center [780, 167] width 339 height 30
drag, startPoint x: 746, startPoint y: 162, endPoint x: 746, endPoint y: 174, distance: 12.0
click at [746, 164] on input "Organization Identifier *" at bounding box center [780, 167] width 339 height 30
type input "Fellowship - West"
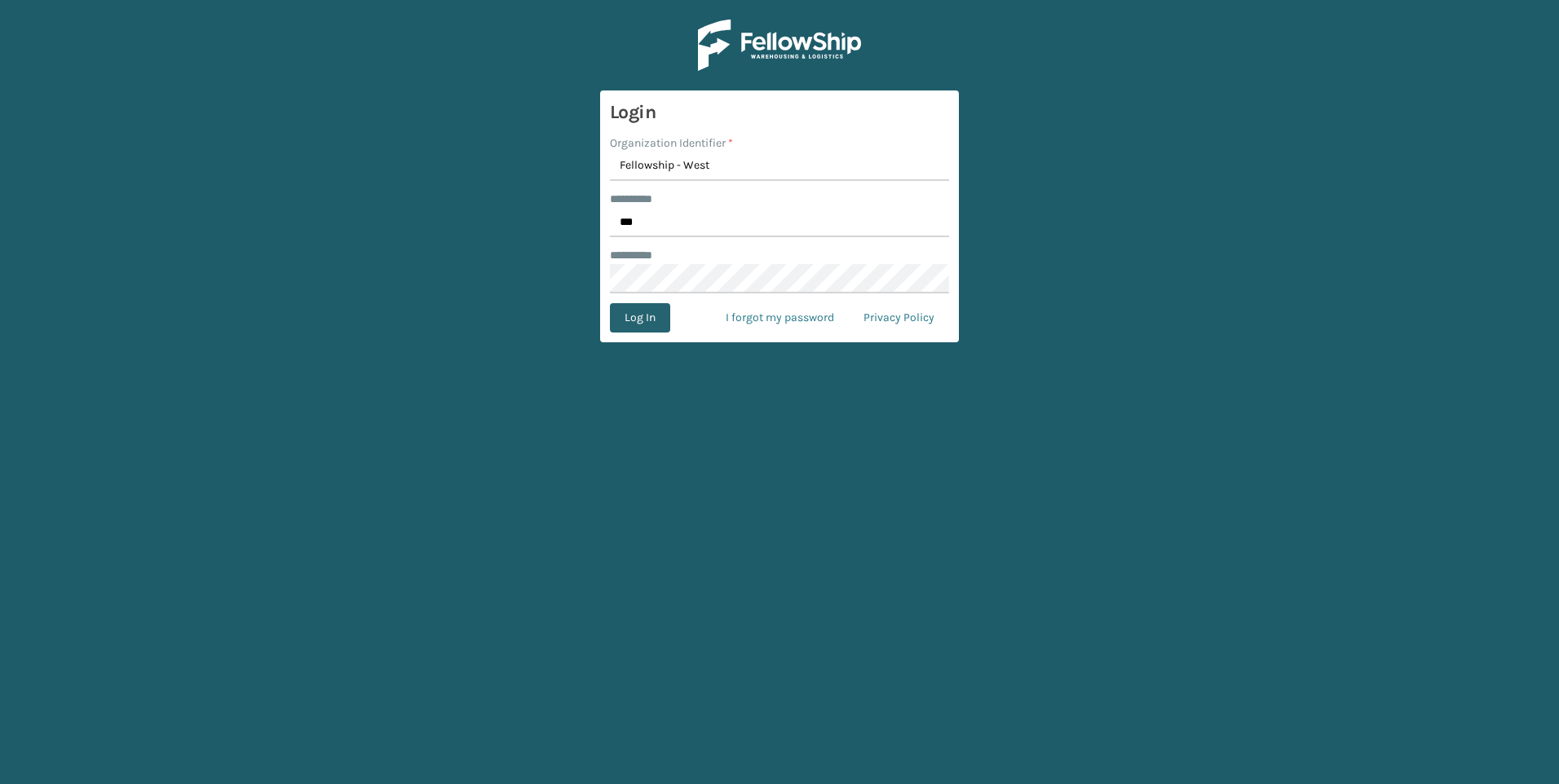
click at [666, 318] on button "Log In" at bounding box center [640, 318] width 60 height 30
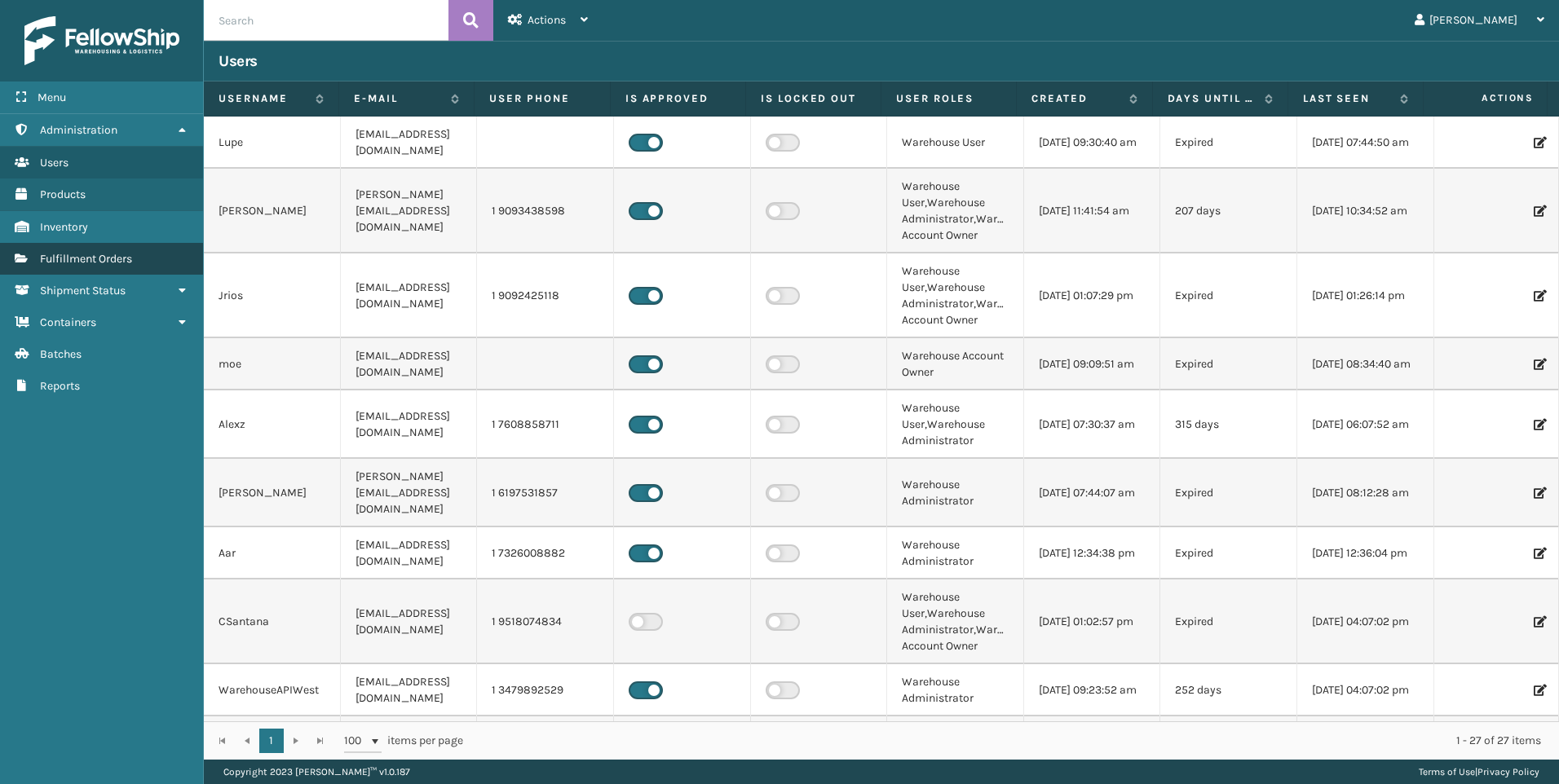
click at [79, 261] on span "Fulfillment Orders" at bounding box center [85, 258] width 92 height 14
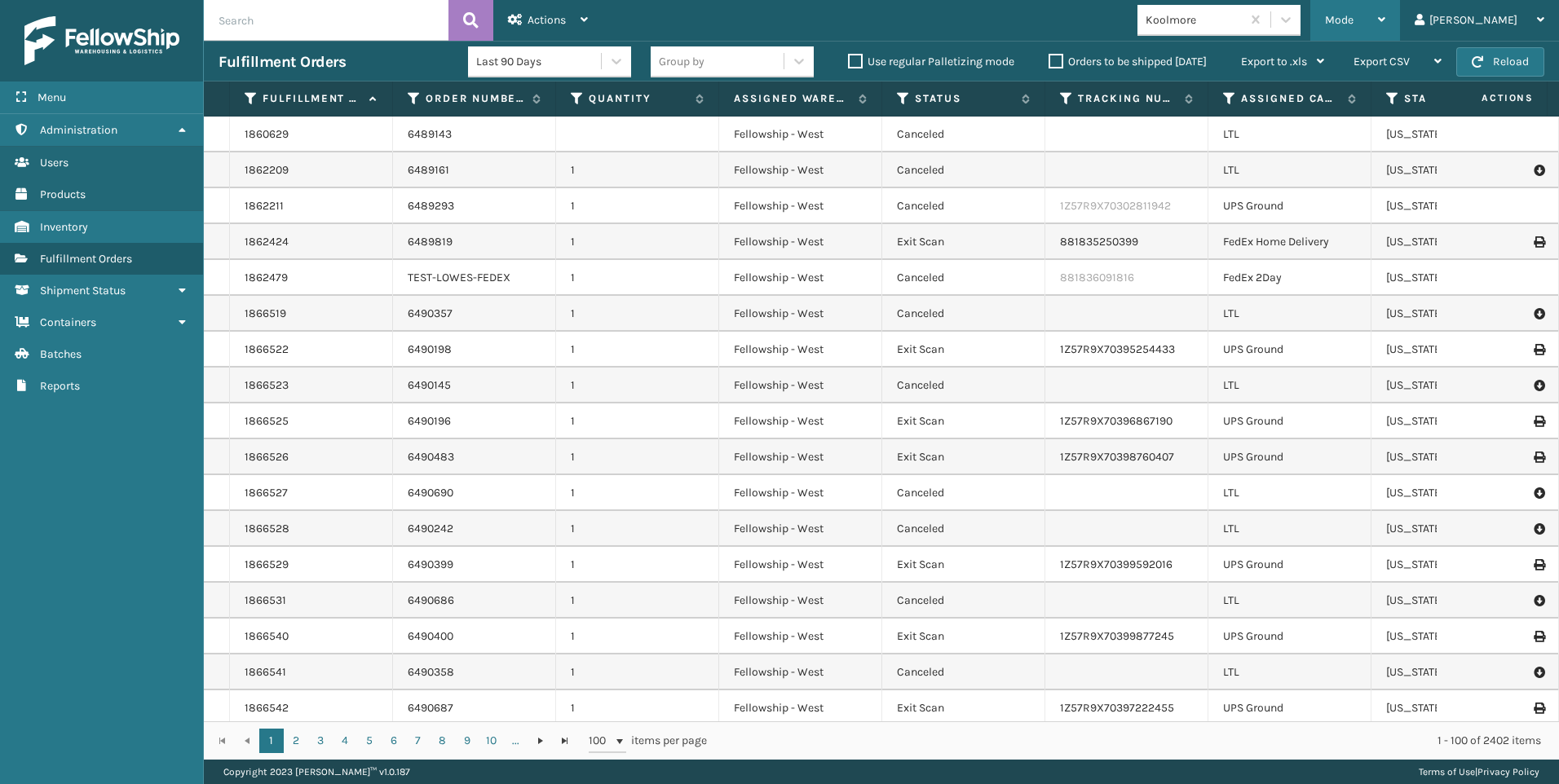
click at [1353, 21] on span "Mode" at bounding box center [1339, 19] width 29 height 14
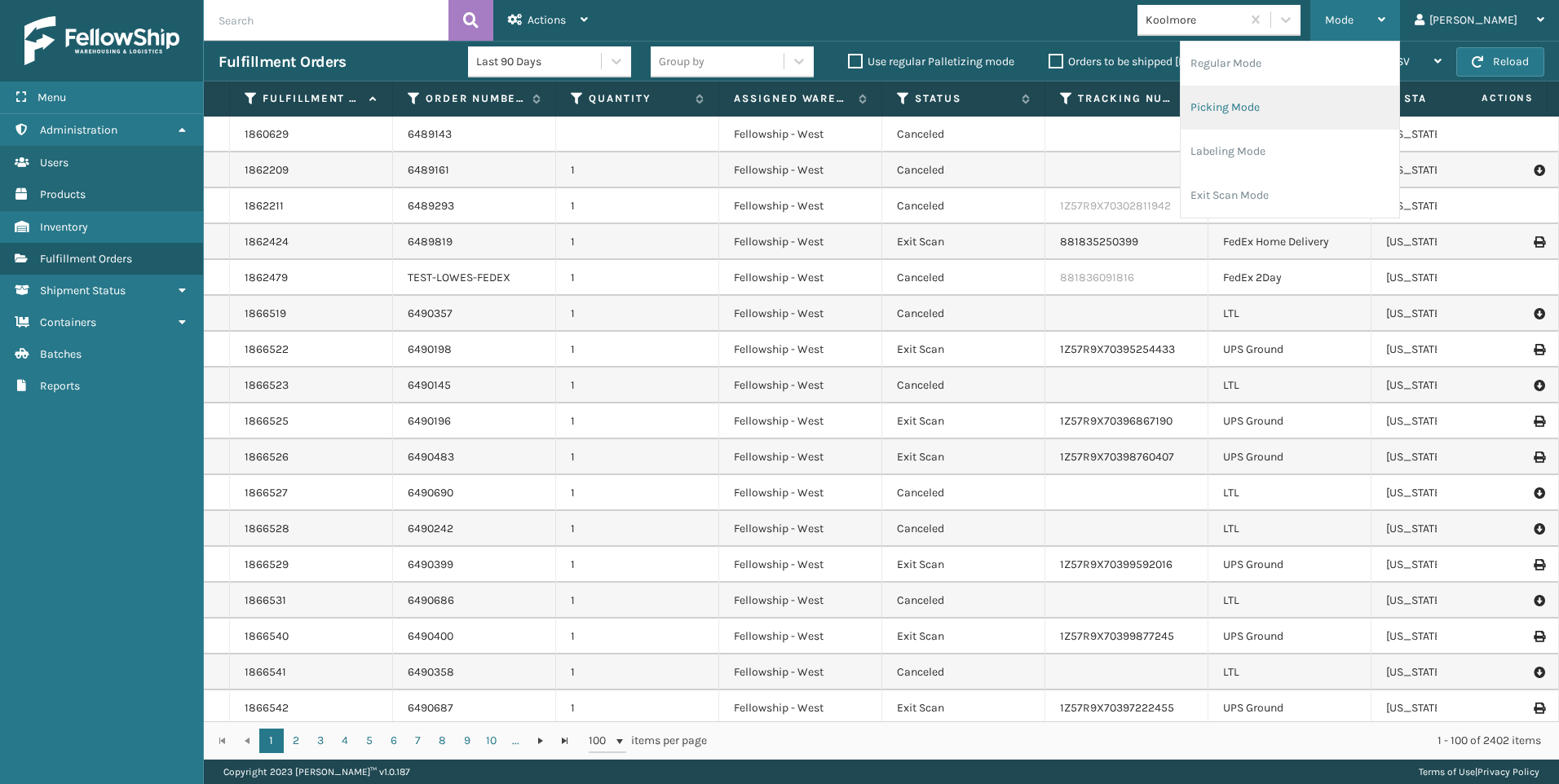
click at [1387, 99] on li "Picking Mode" at bounding box center [1290, 107] width 218 height 44
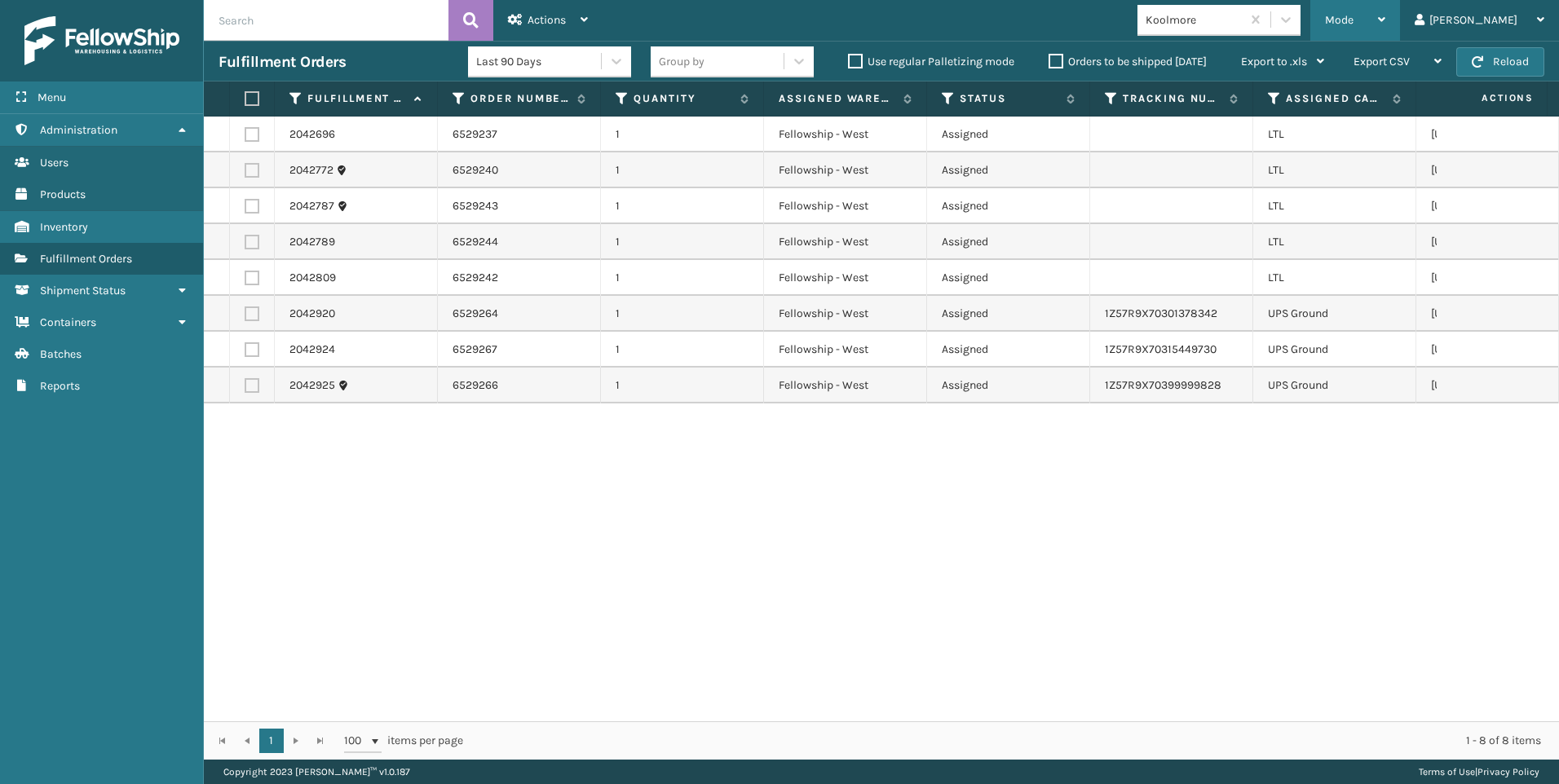
click at [1385, 2] on div "Mode" at bounding box center [1354, 20] width 60 height 41
